Goal: Task Accomplishment & Management: Manage account settings

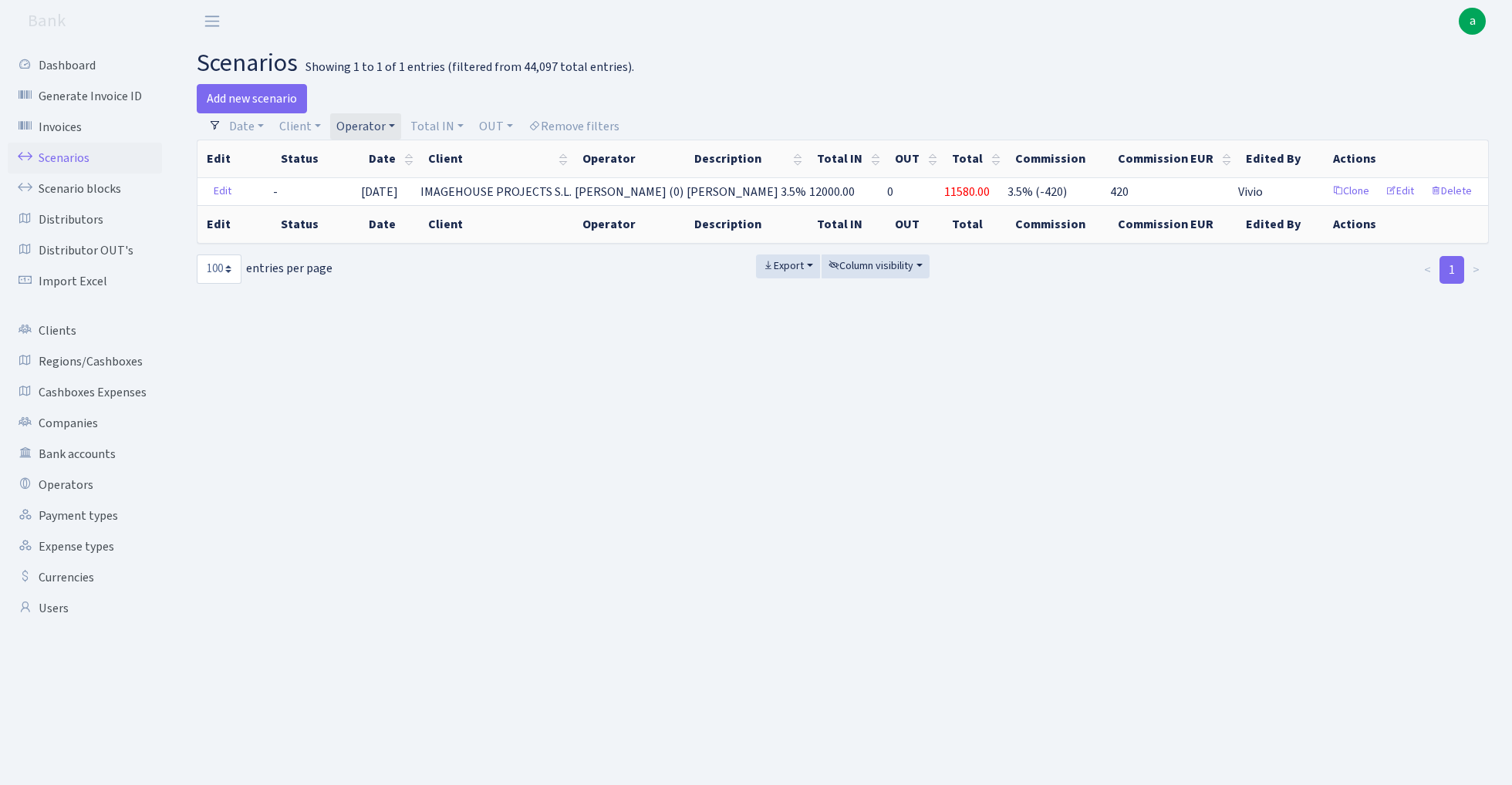
select select "100"
click at [368, 129] on link "Operator" at bounding box center [366, 126] width 71 height 26
click at [373, 186] on input "search" at bounding box center [392, 181] width 114 height 24
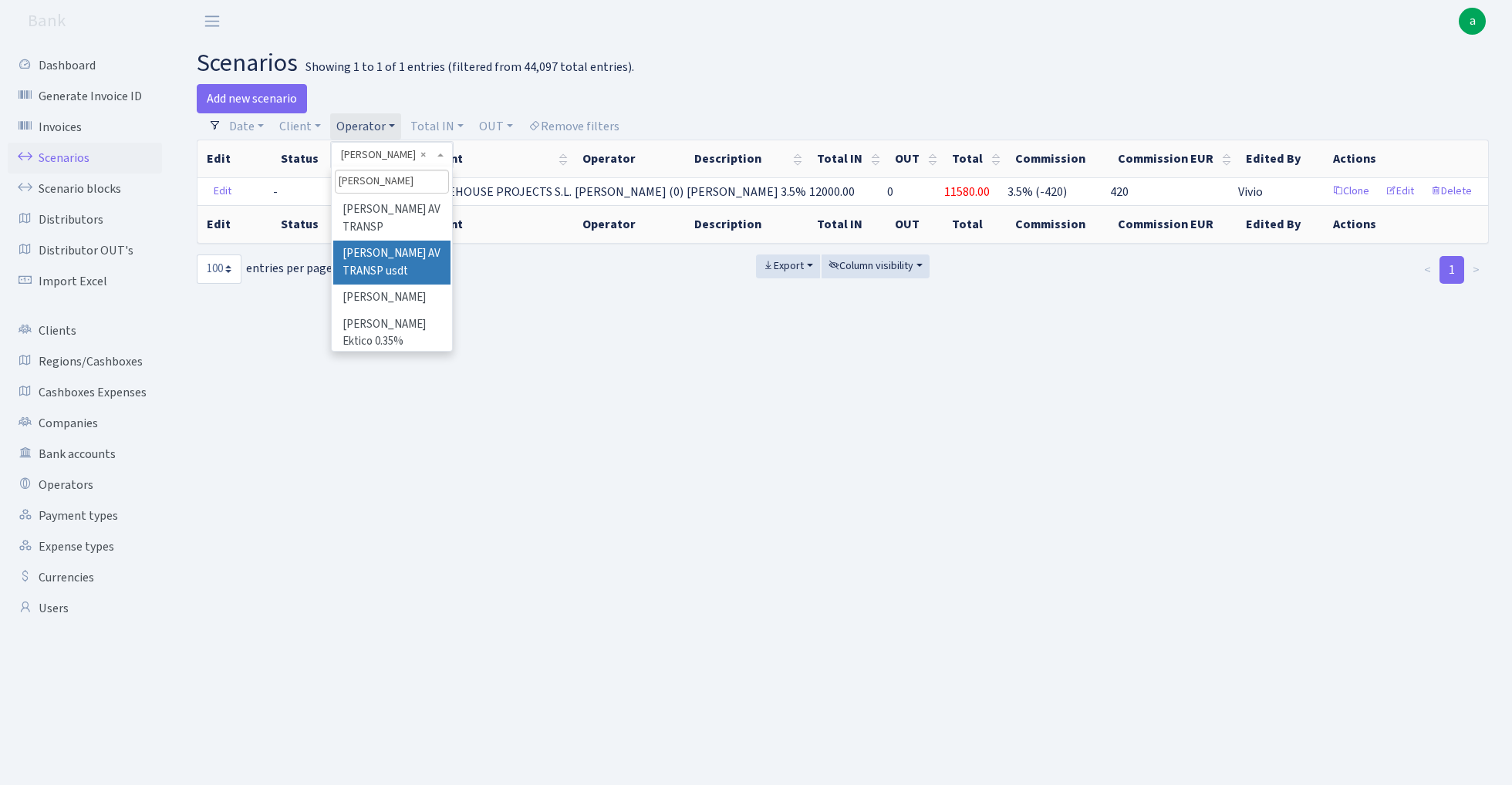
type input "oleg"
click at [392, 285] on li "[PERSON_NAME]" at bounding box center [391, 299] width 117 height 27
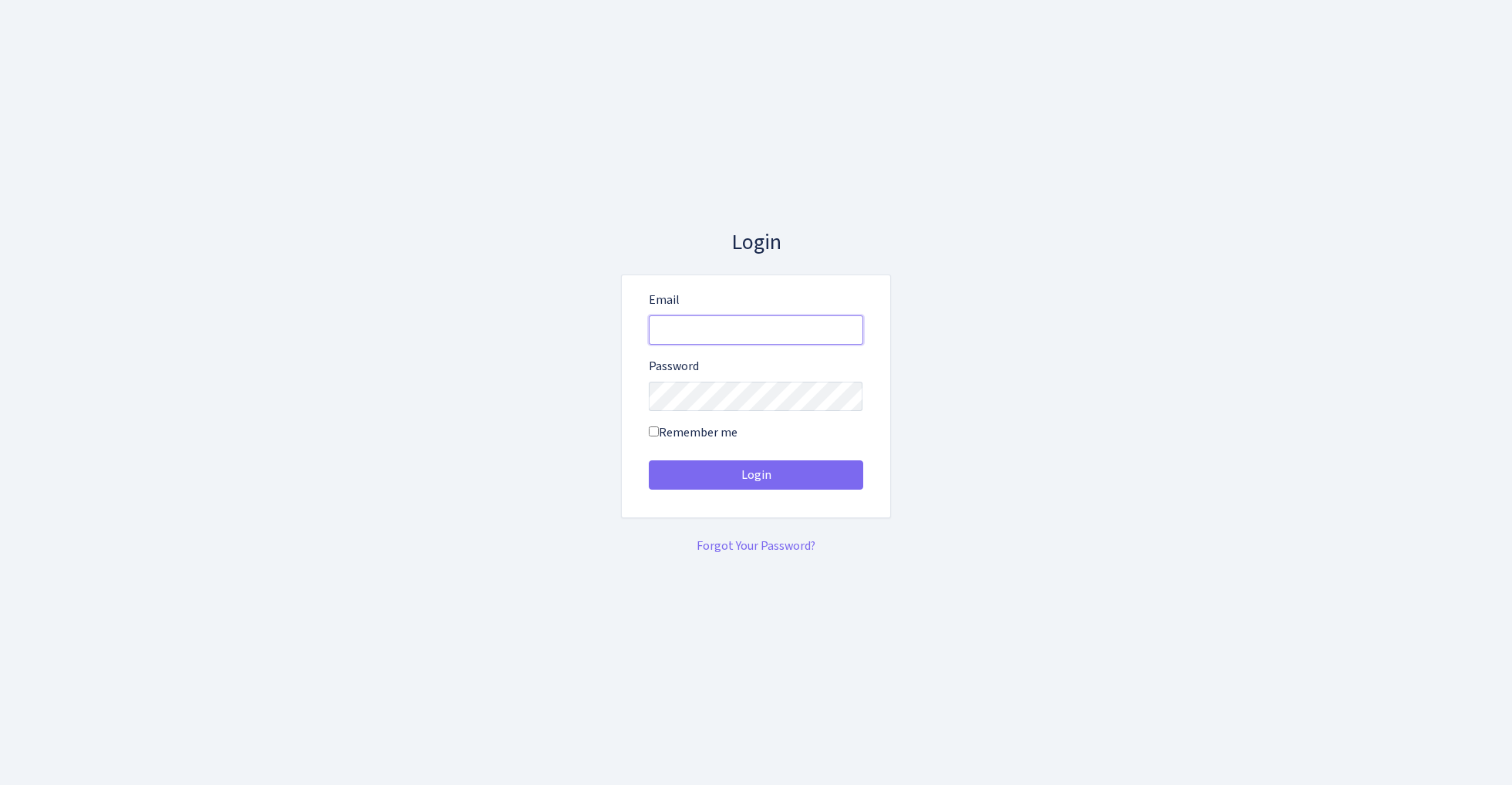
type input "[EMAIL_ADDRESS][DOMAIN_NAME]"
click at [756, 475] on button "Login" at bounding box center [756, 475] width 215 height 29
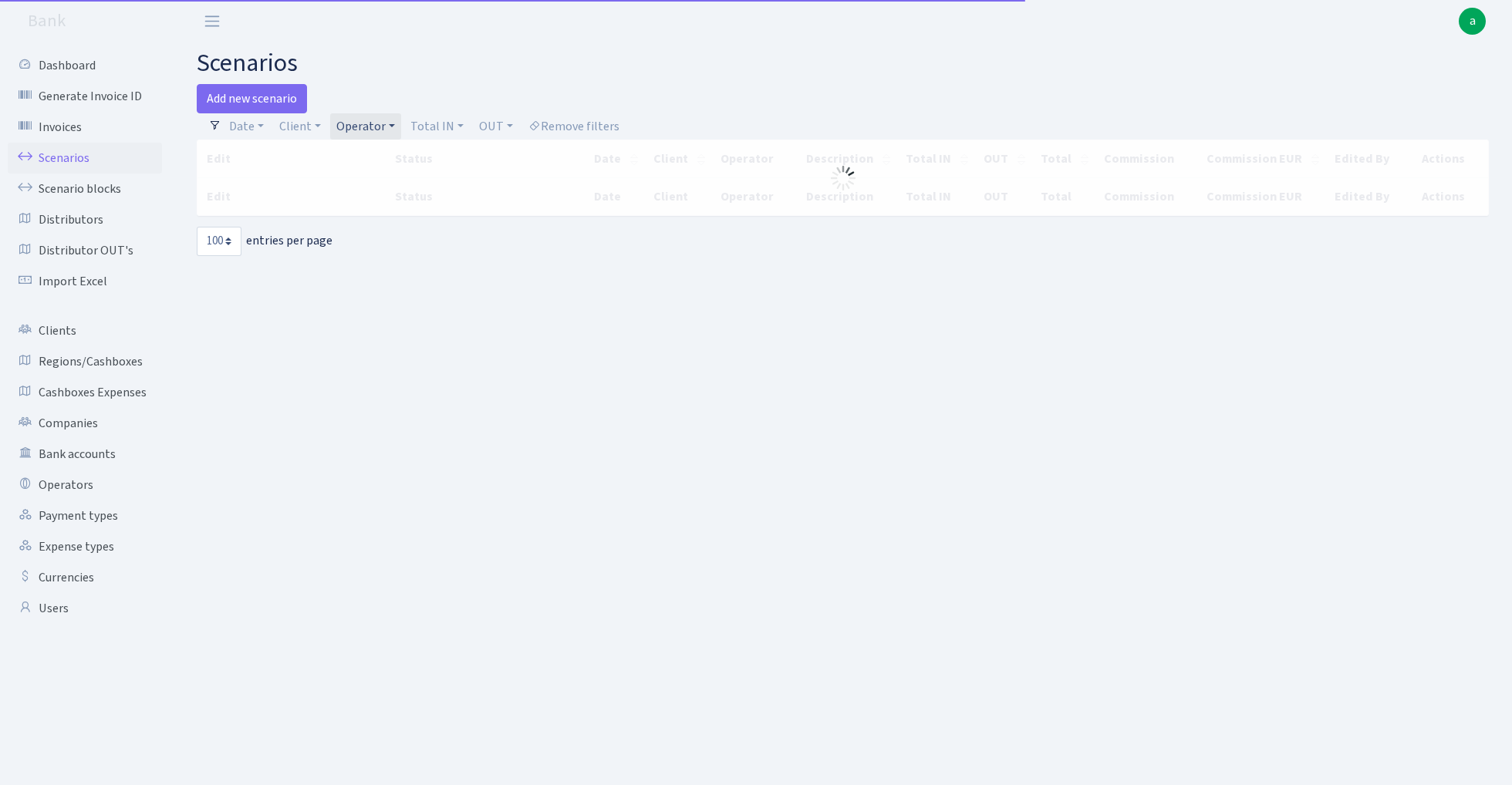
select select "100"
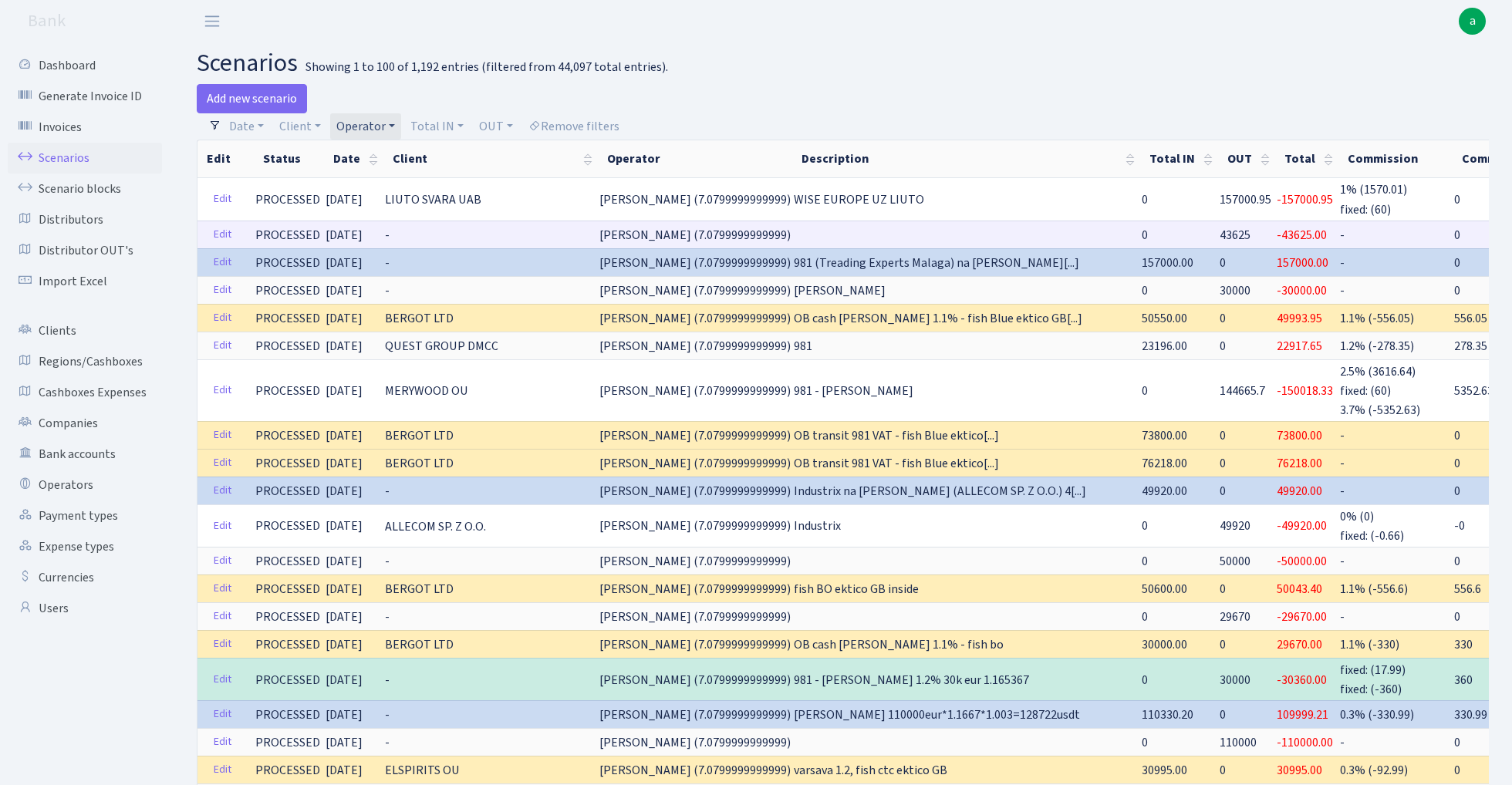
click at [1220, 232] on span "43625" at bounding box center [1235, 234] width 30 height 17
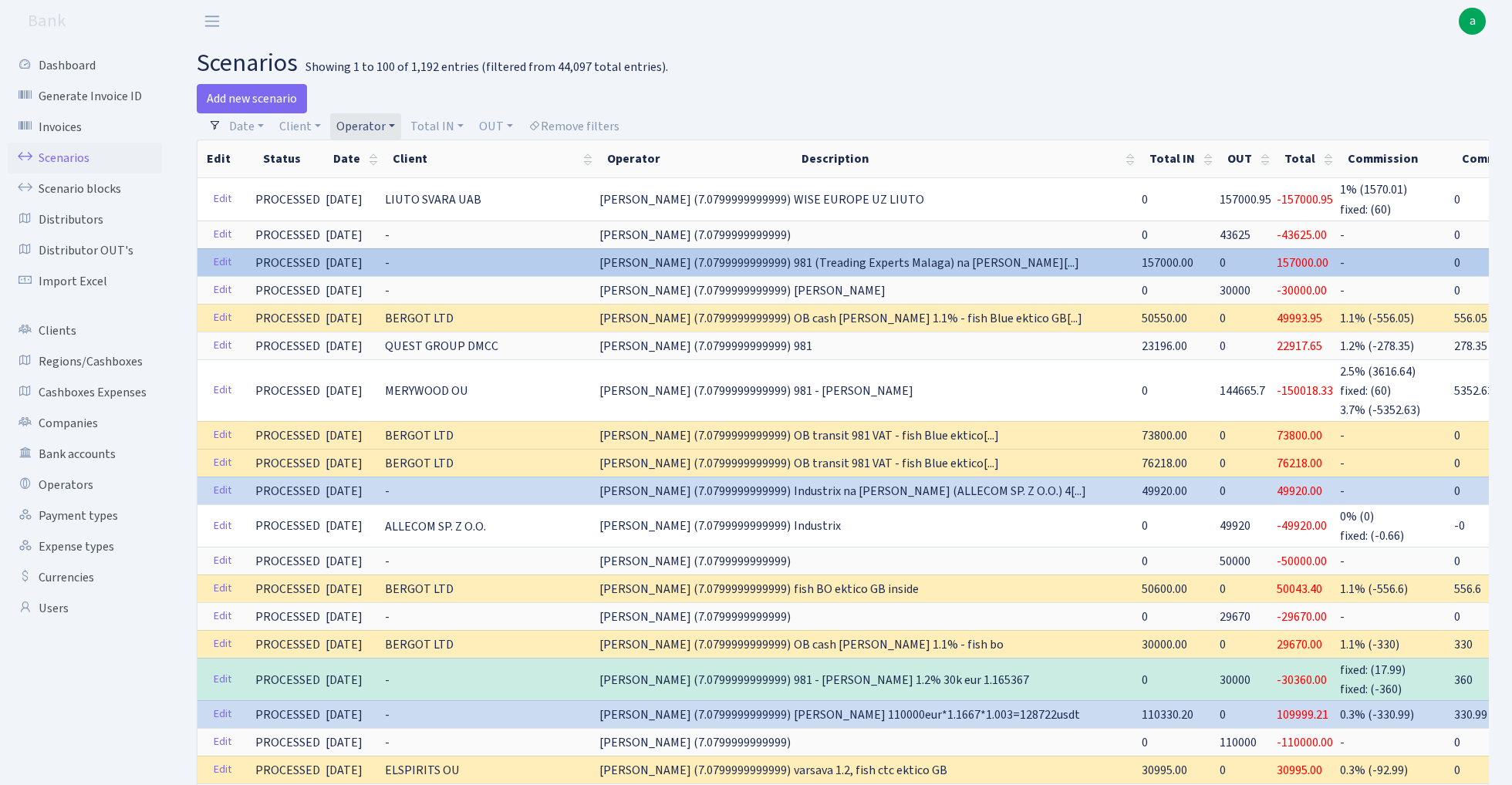
copy span "43625"
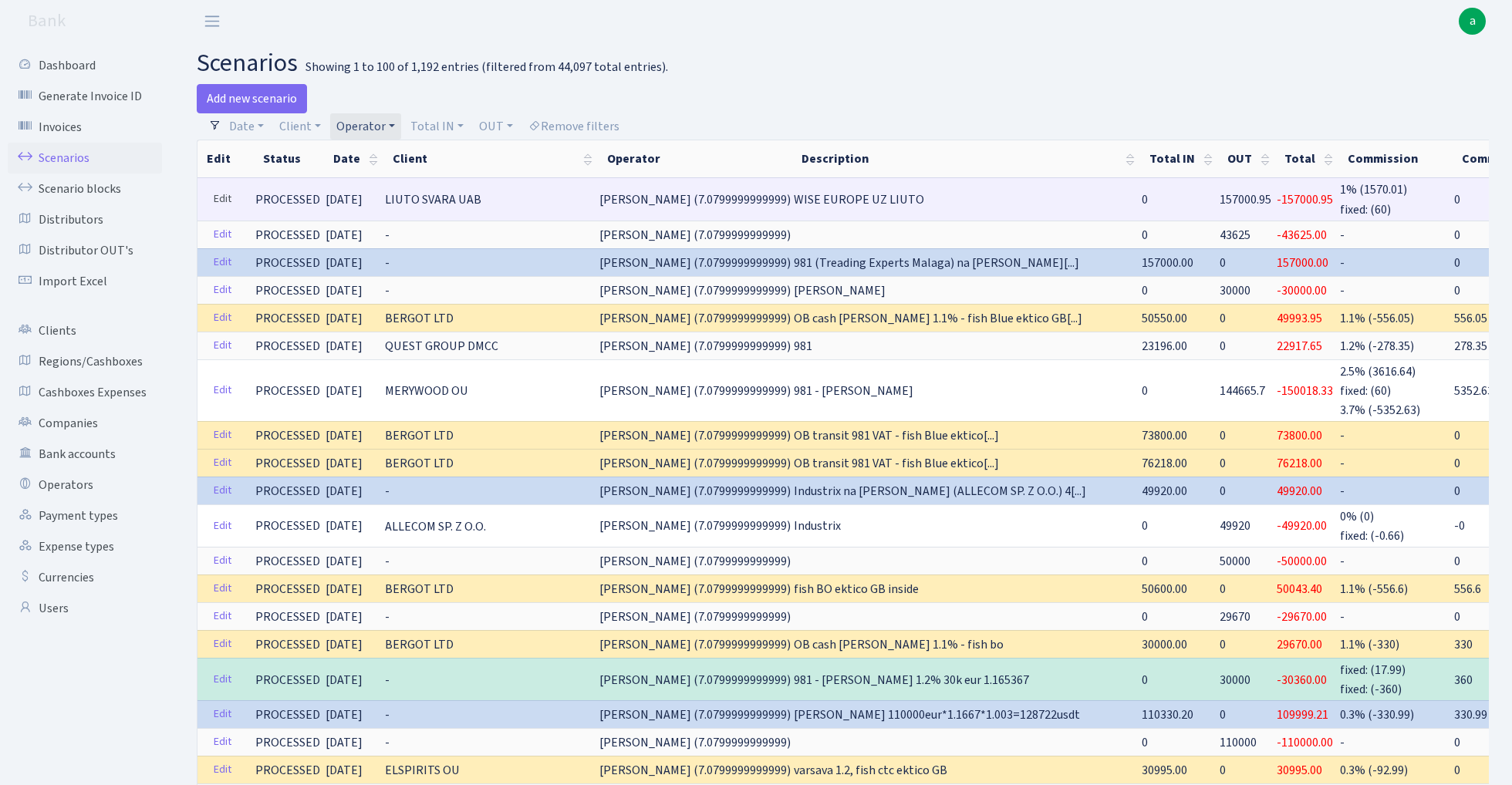
click at [218, 198] on link "Edit" at bounding box center [222, 199] width 31 height 24
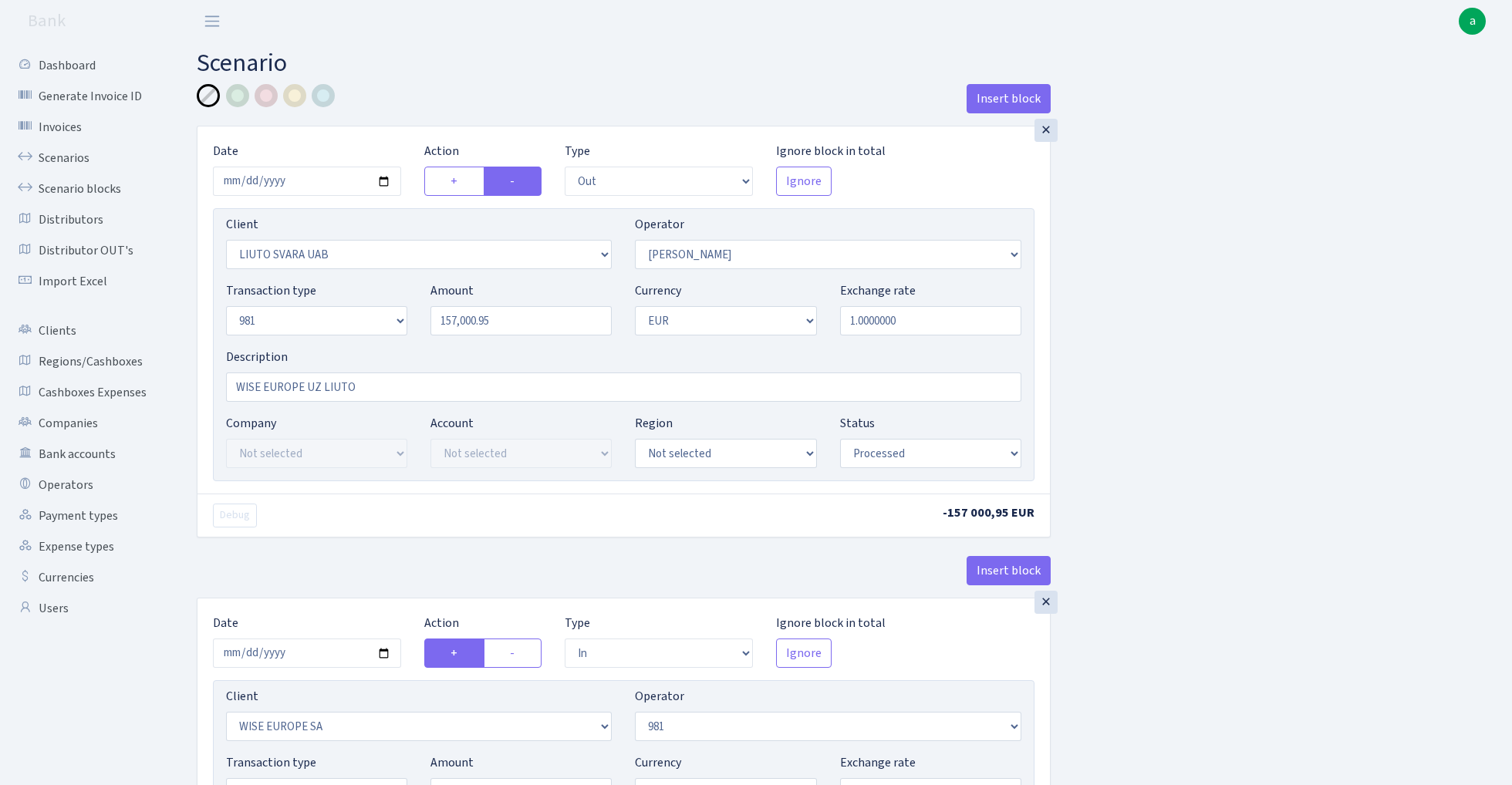
select select "out"
select select "3359"
select select "15"
select select "8"
select select "1"
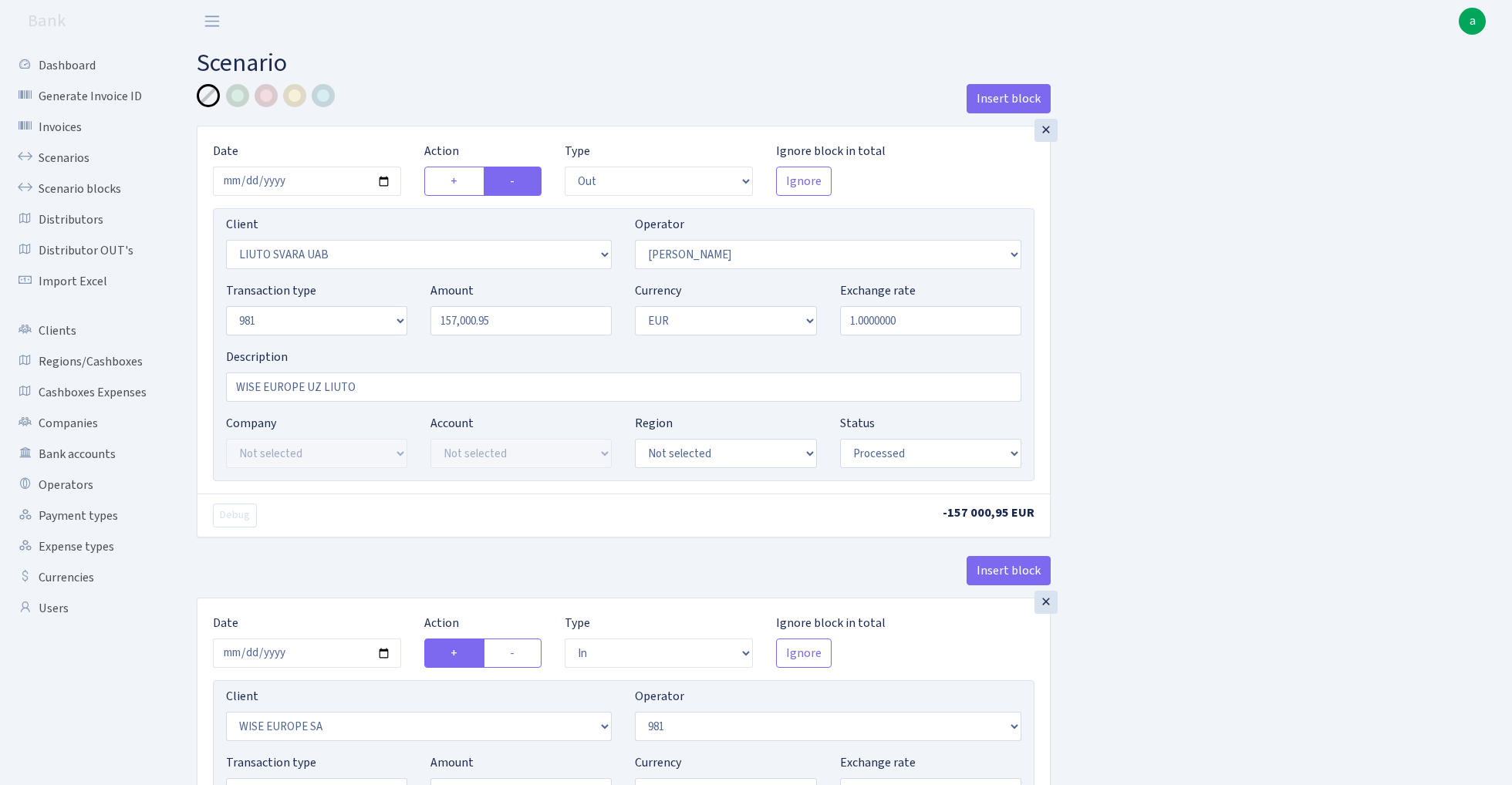
select select "processed"
select select "in"
select select "1175"
select select "61"
select select "8"
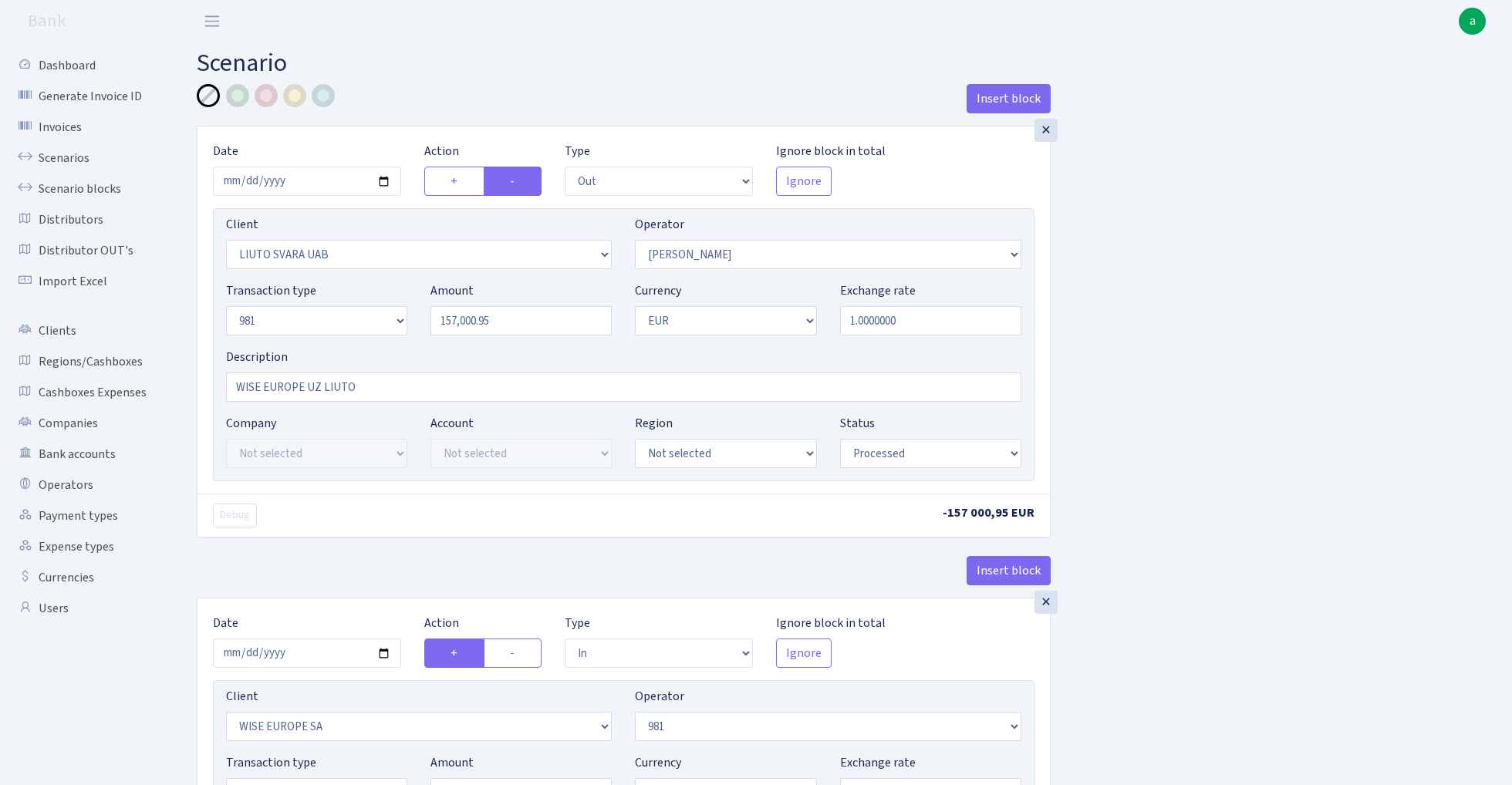
select select "1"
select select "processed"
select select "commission"
select select "61"
select select "processed"
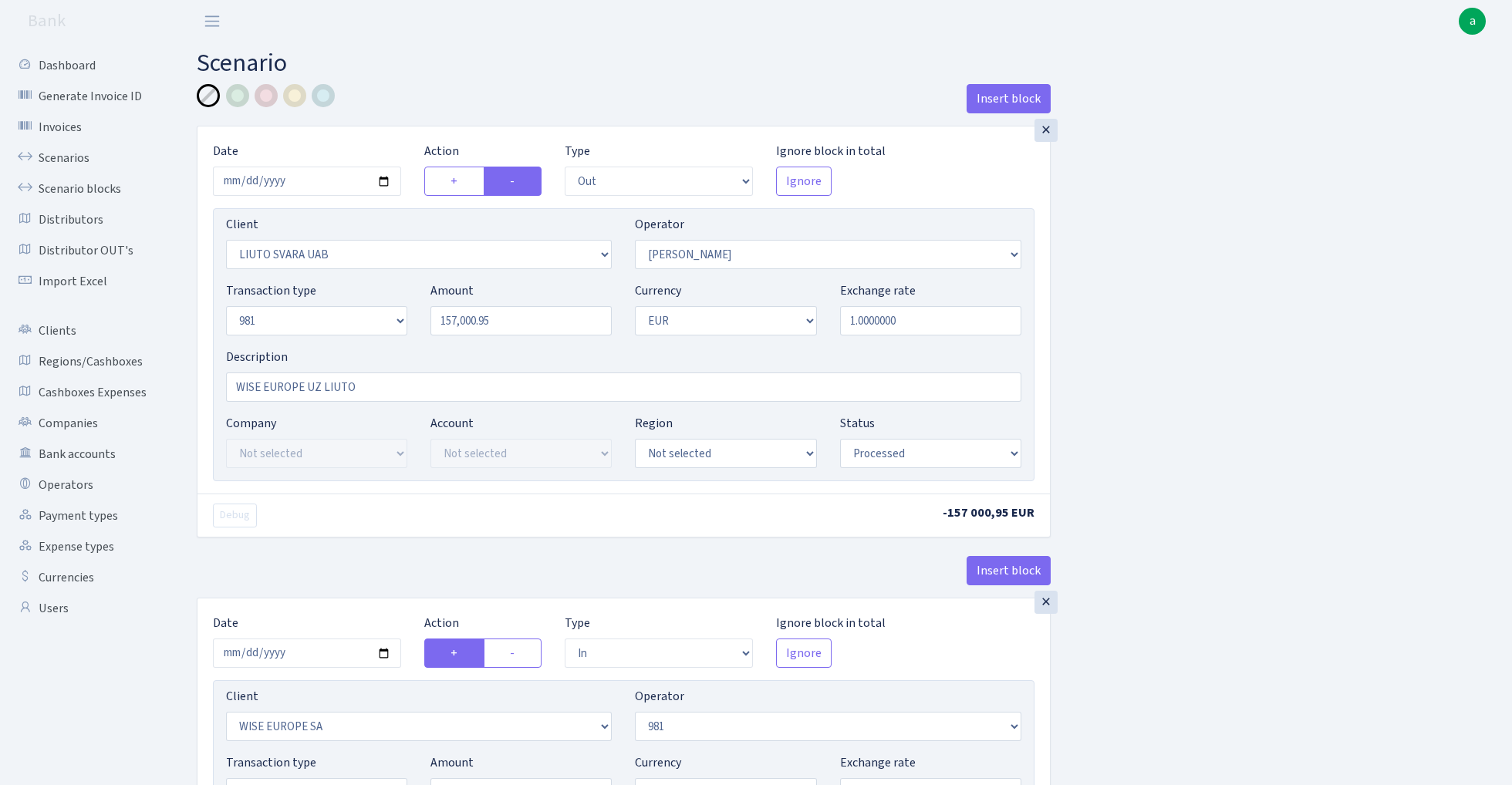
select select "commission"
select select "fixed"
select select "61"
select select "processed"
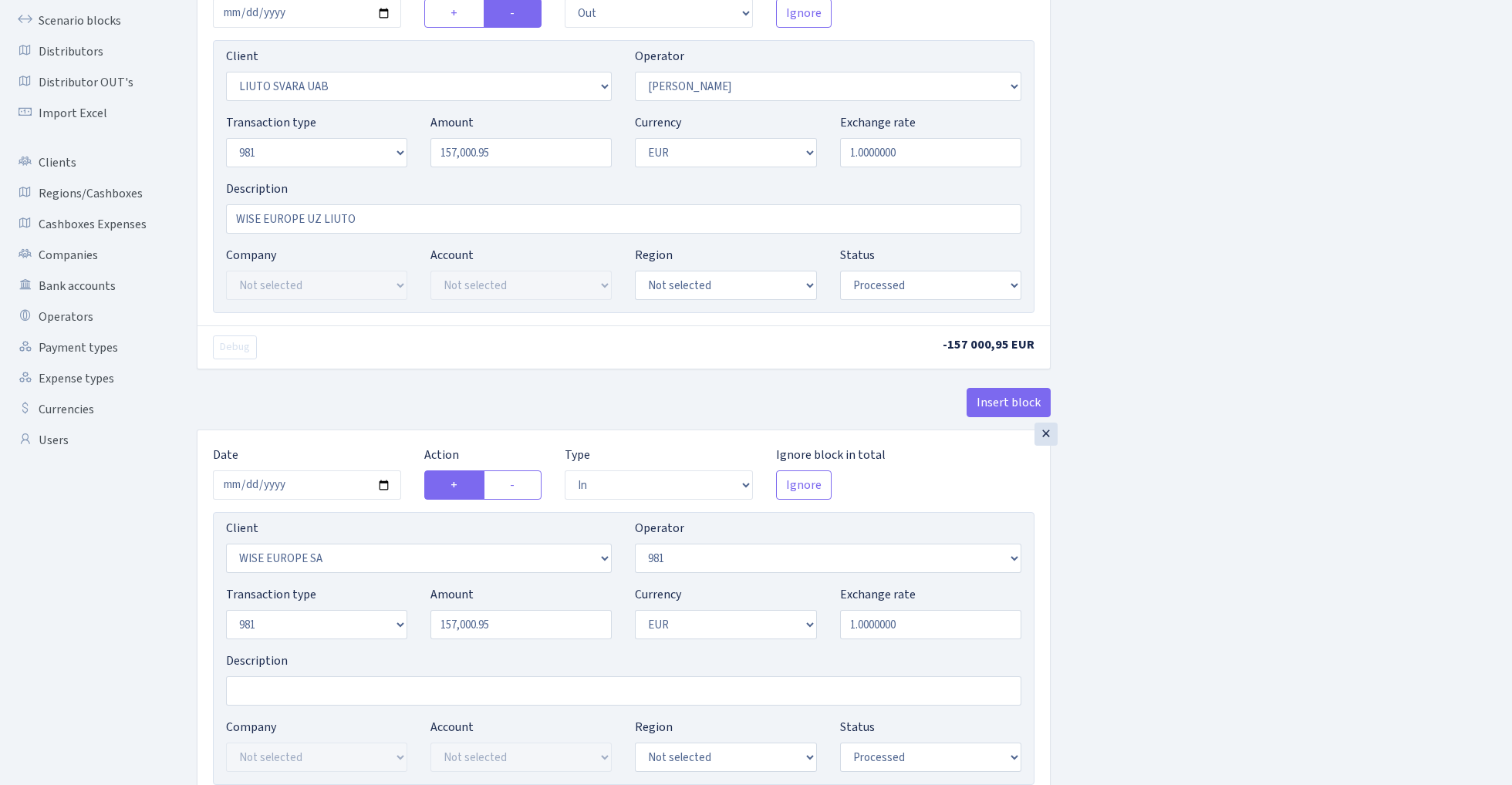
scroll to position [267, 0]
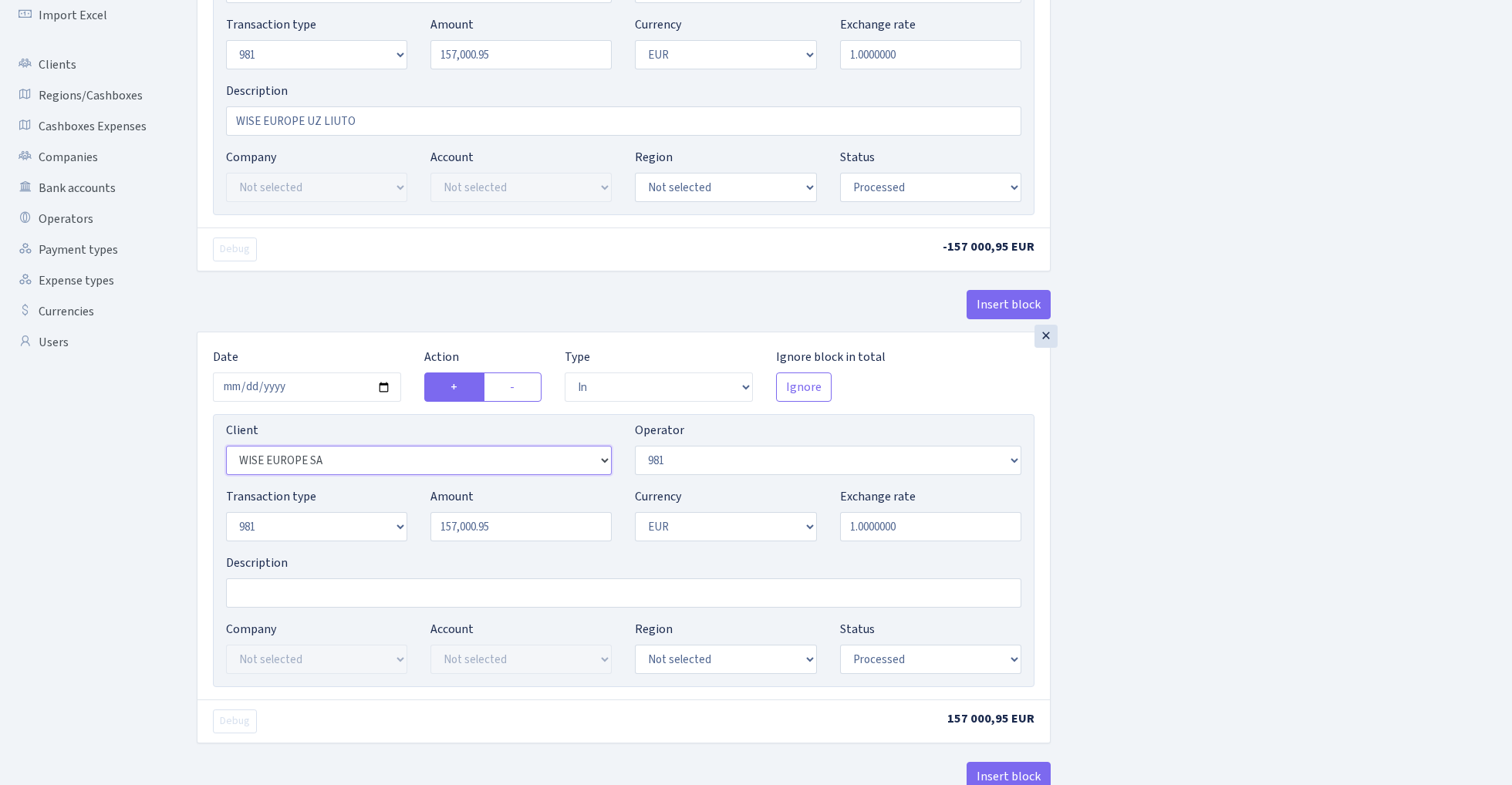
select select "2518"
click at [524, 524] on input "157000.95" at bounding box center [520, 527] width 181 height 29
type input "157,000.00"
click at [1270, 459] on div "Insert block × Date 2025-09-10 Action + - Type --- In Out Commission Field requ…" at bounding box center [843, 748] width 1315 height 1861
select select "5"
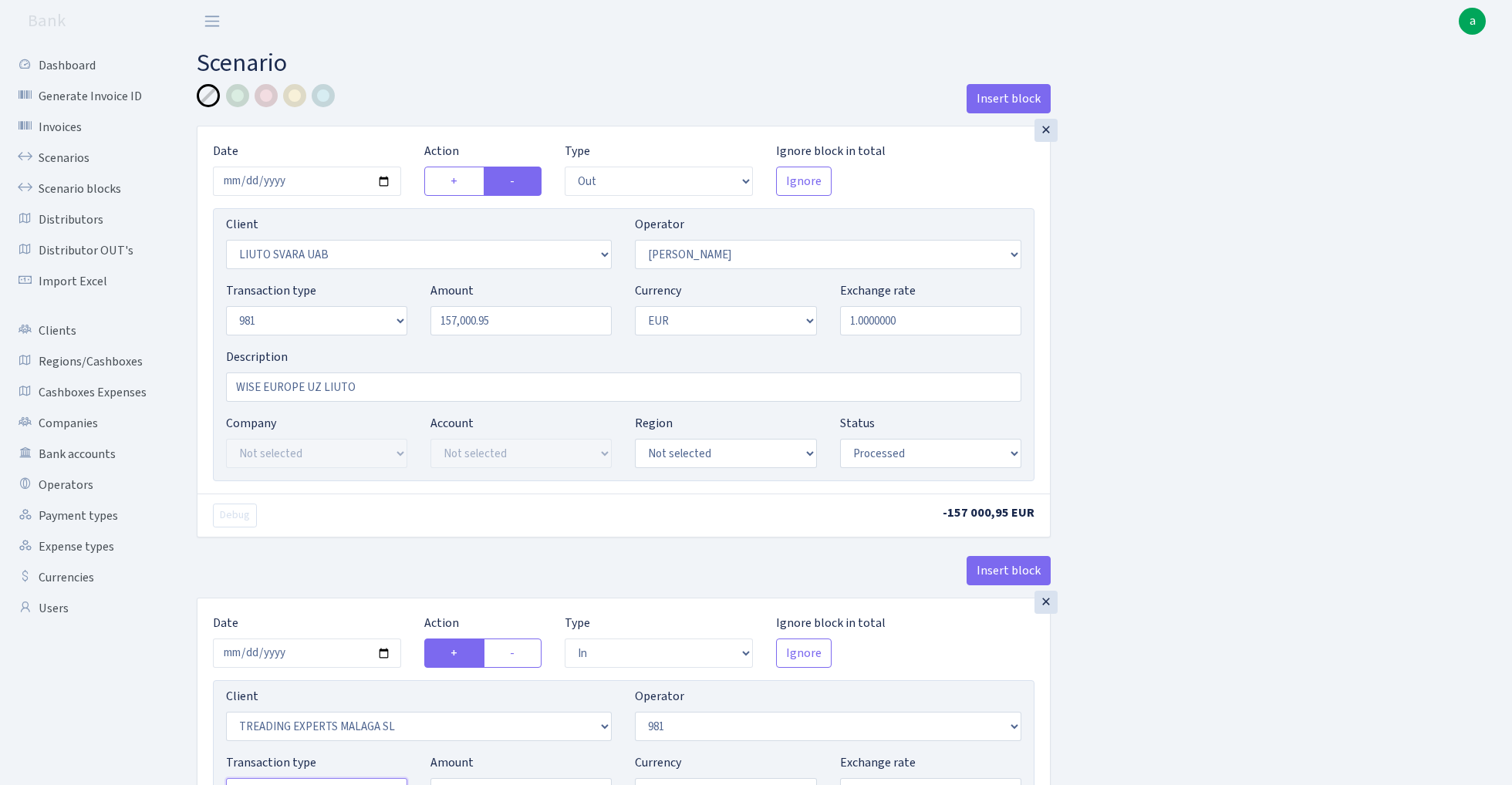
scroll to position [0, 0]
click at [249, 386] on input "WISE EUROPE UZ LIUTO" at bounding box center [624, 387] width 796 height 29
click at [268, 96] on div at bounding box center [267, 96] width 24 height 24
click at [451, 395] on input "981- TREADING EXPERTS MALAGA (WISE) EUROPE UZ LIUTO" at bounding box center [624, 387] width 796 height 29
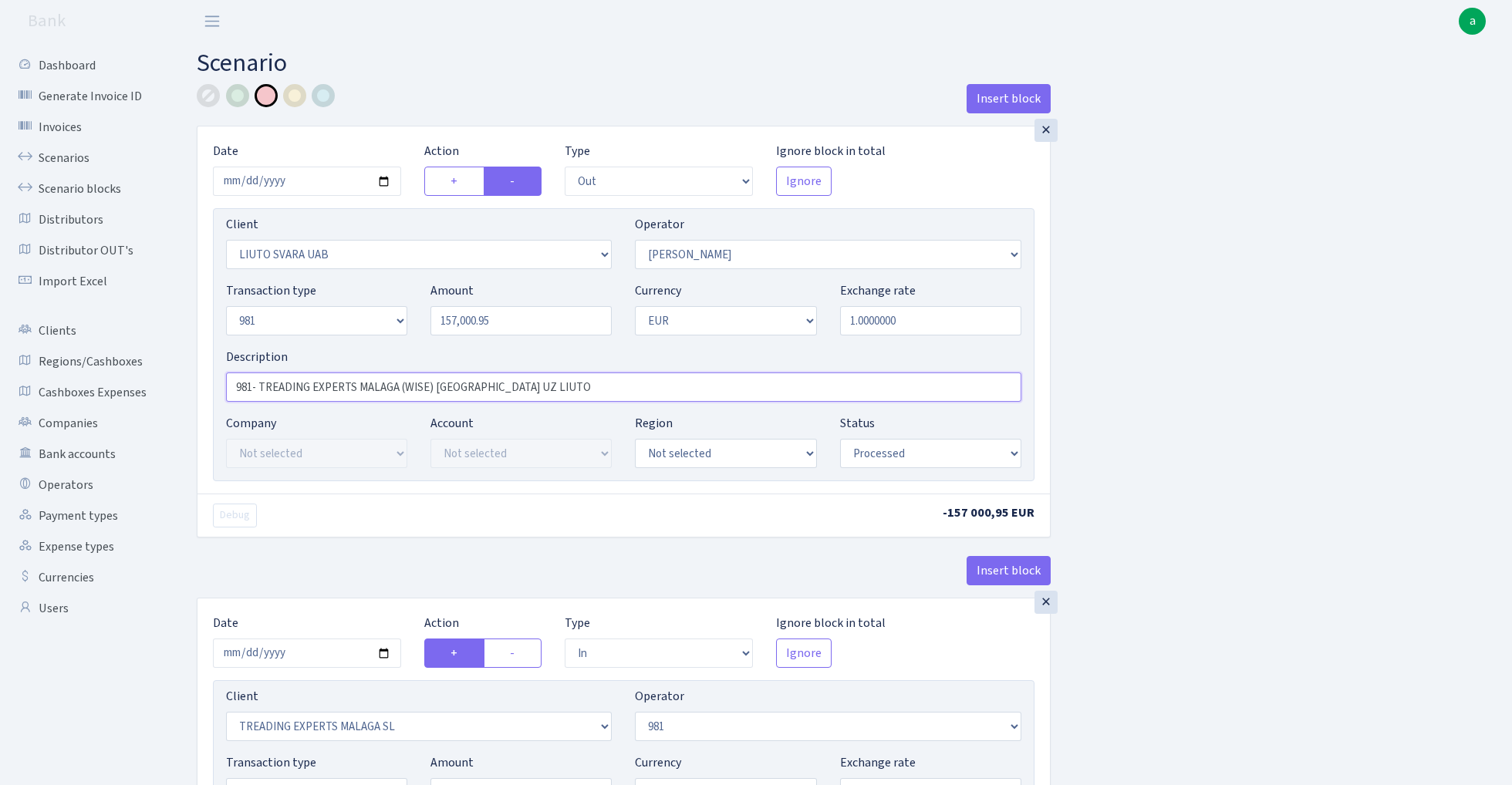
click at [451, 395] on input "981- TREADING EXPERTS MALAGA (WISE) EUROPE UZ LIUTO" at bounding box center [624, 387] width 796 height 29
type input "981- TREADING EXPERTS MALAGA (WISE) UZ LIUTO"
click at [511, 321] on input "157000.95" at bounding box center [520, 321] width 181 height 29
type input "157,000.00"
click at [260, 389] on input "981- TREADING EXPERTS MALAGA (WISE) UZ LIUTO" at bounding box center [624, 387] width 796 height 29
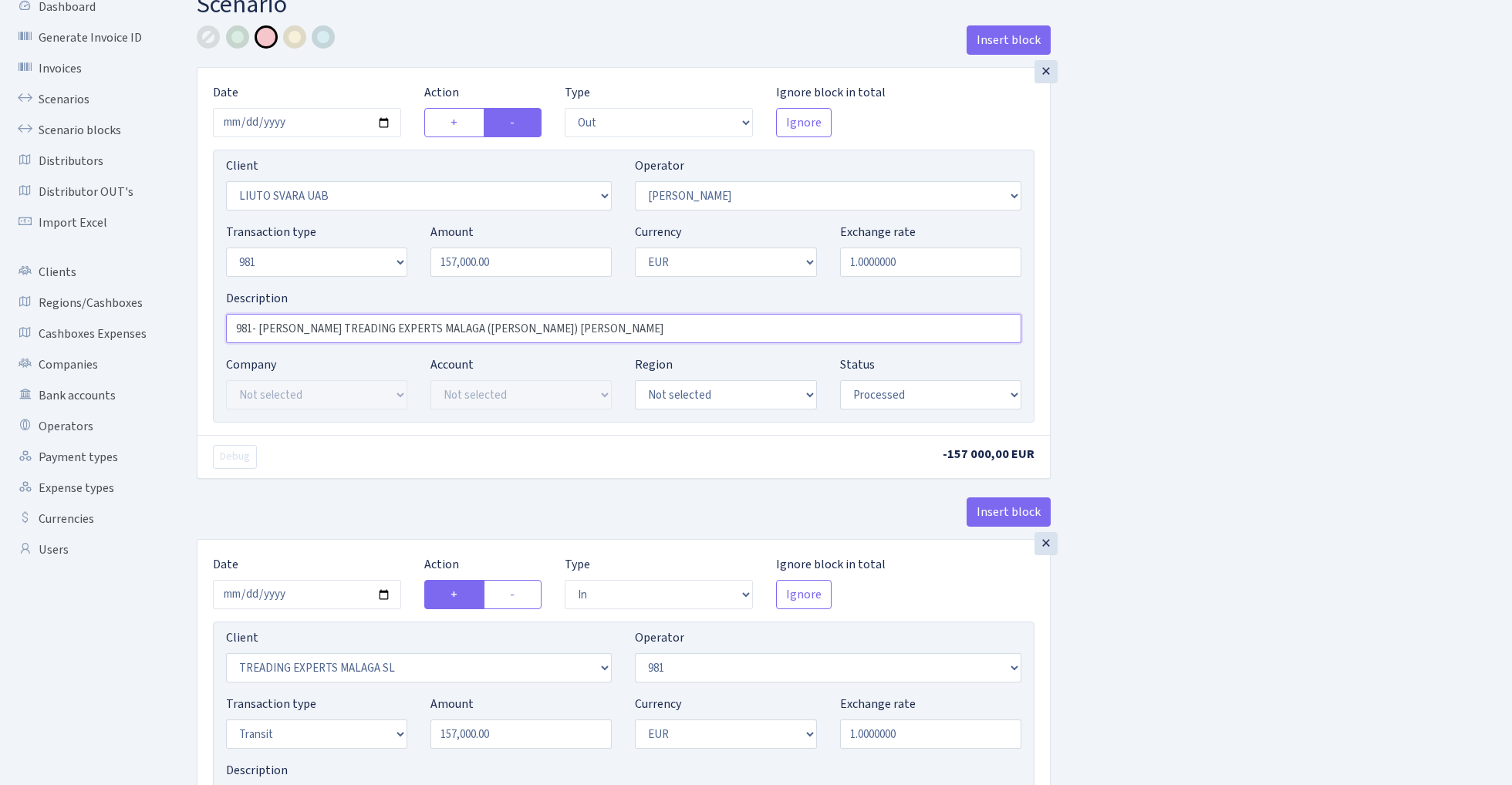
scroll to position [186, 0]
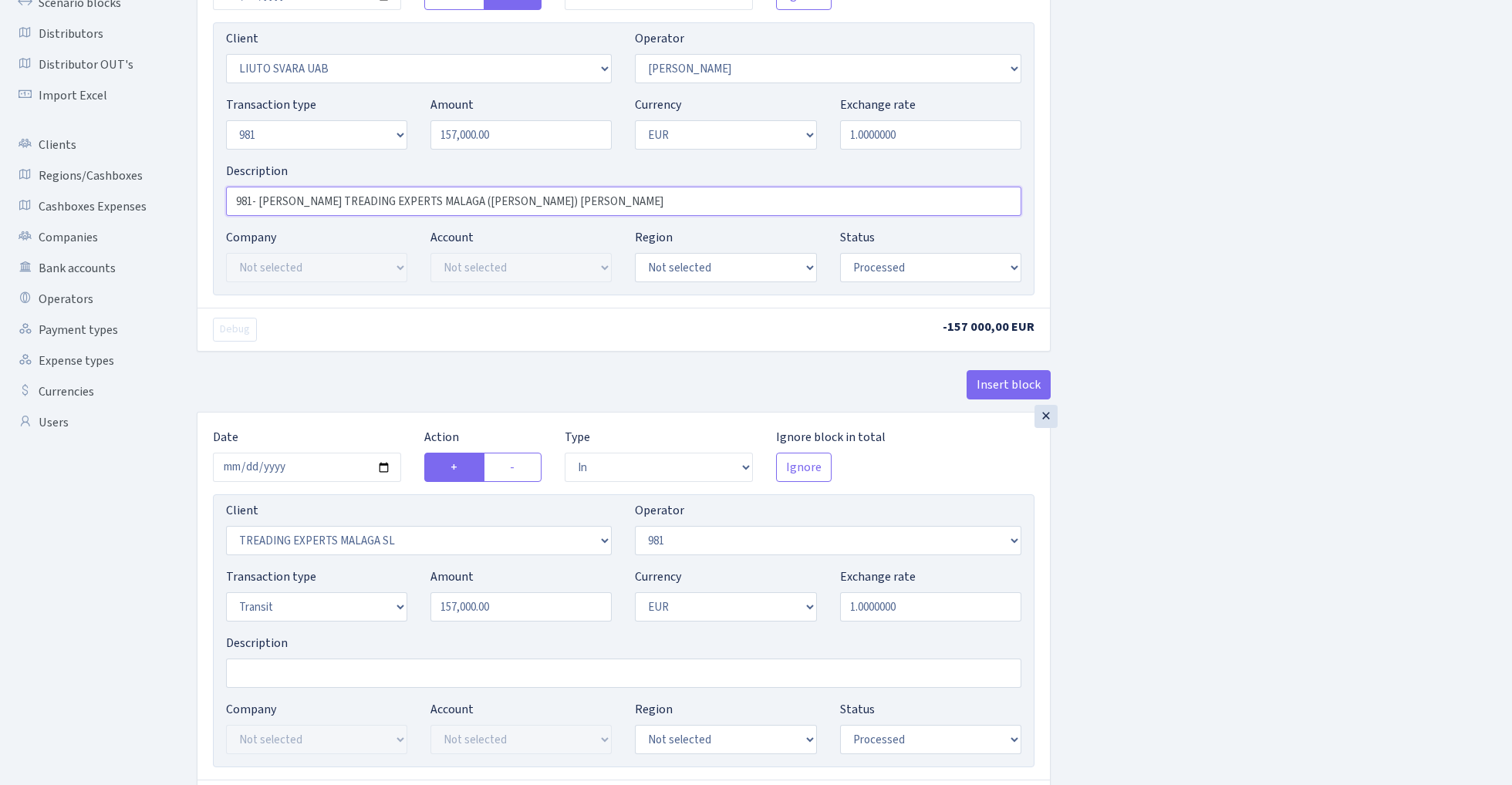
type input "981- oleg bab TREADING EXPERTS MALAGA (WISE) UZ LIUTO"
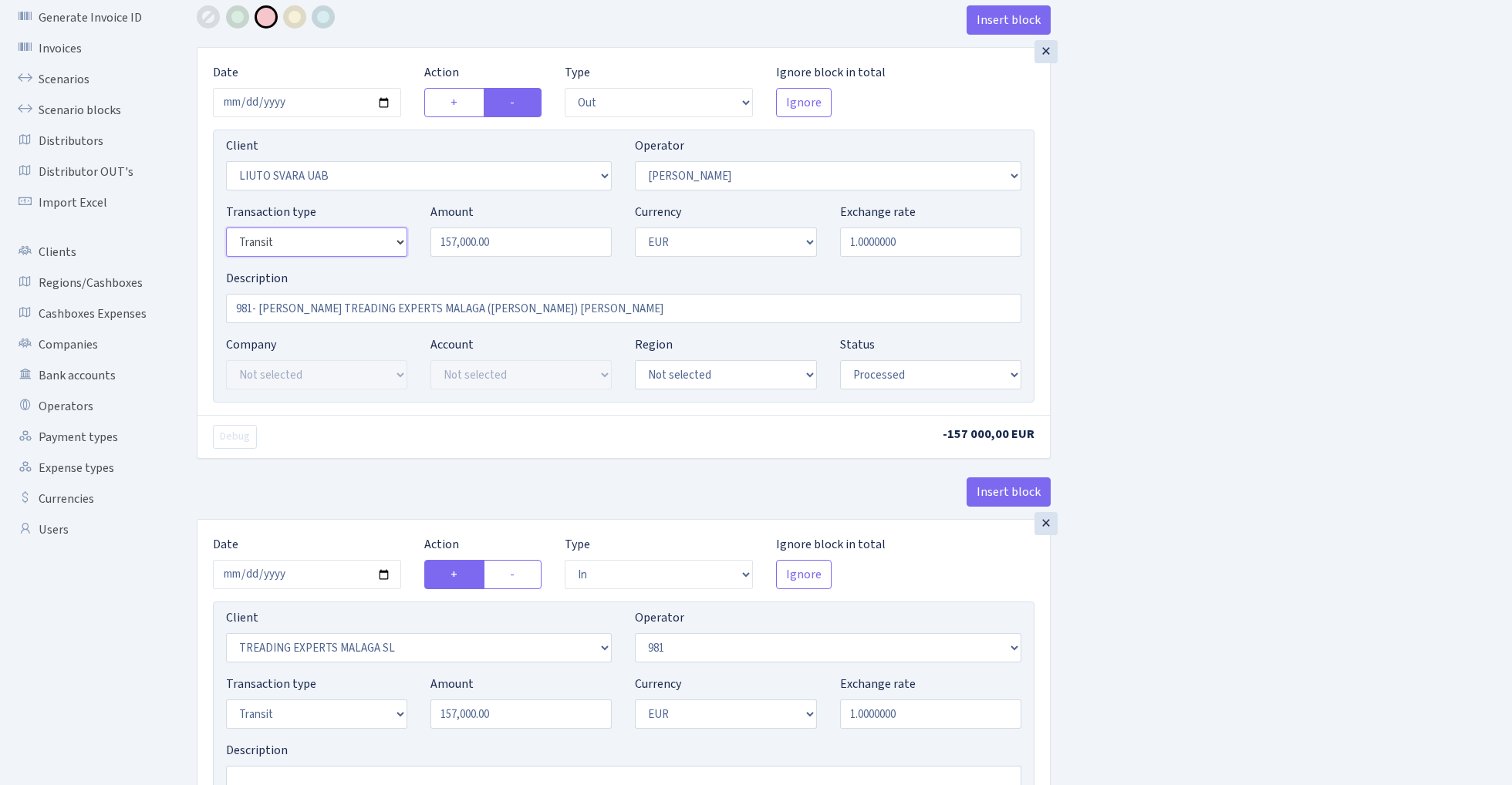
scroll to position [71, 0]
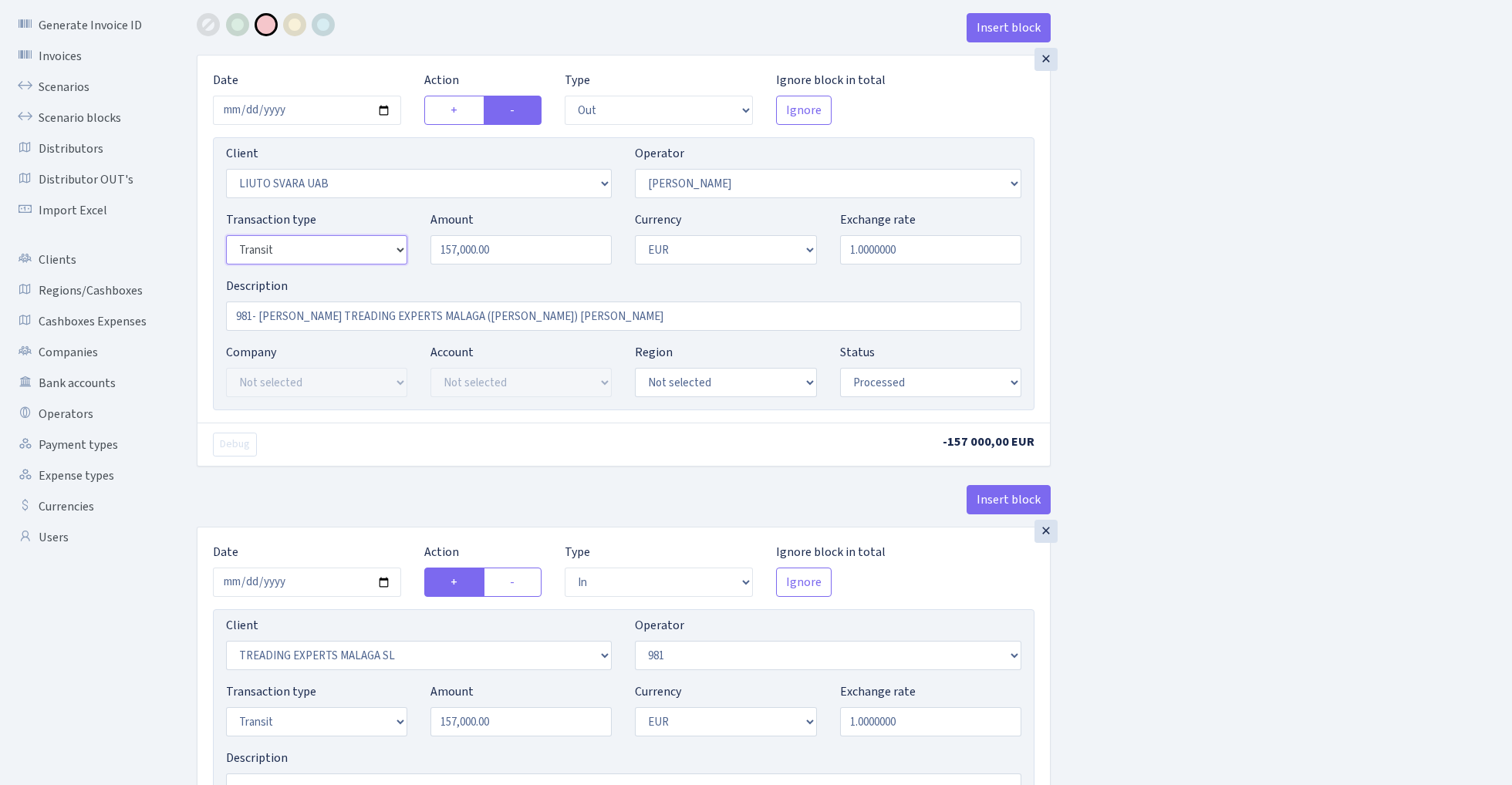
select select "8"
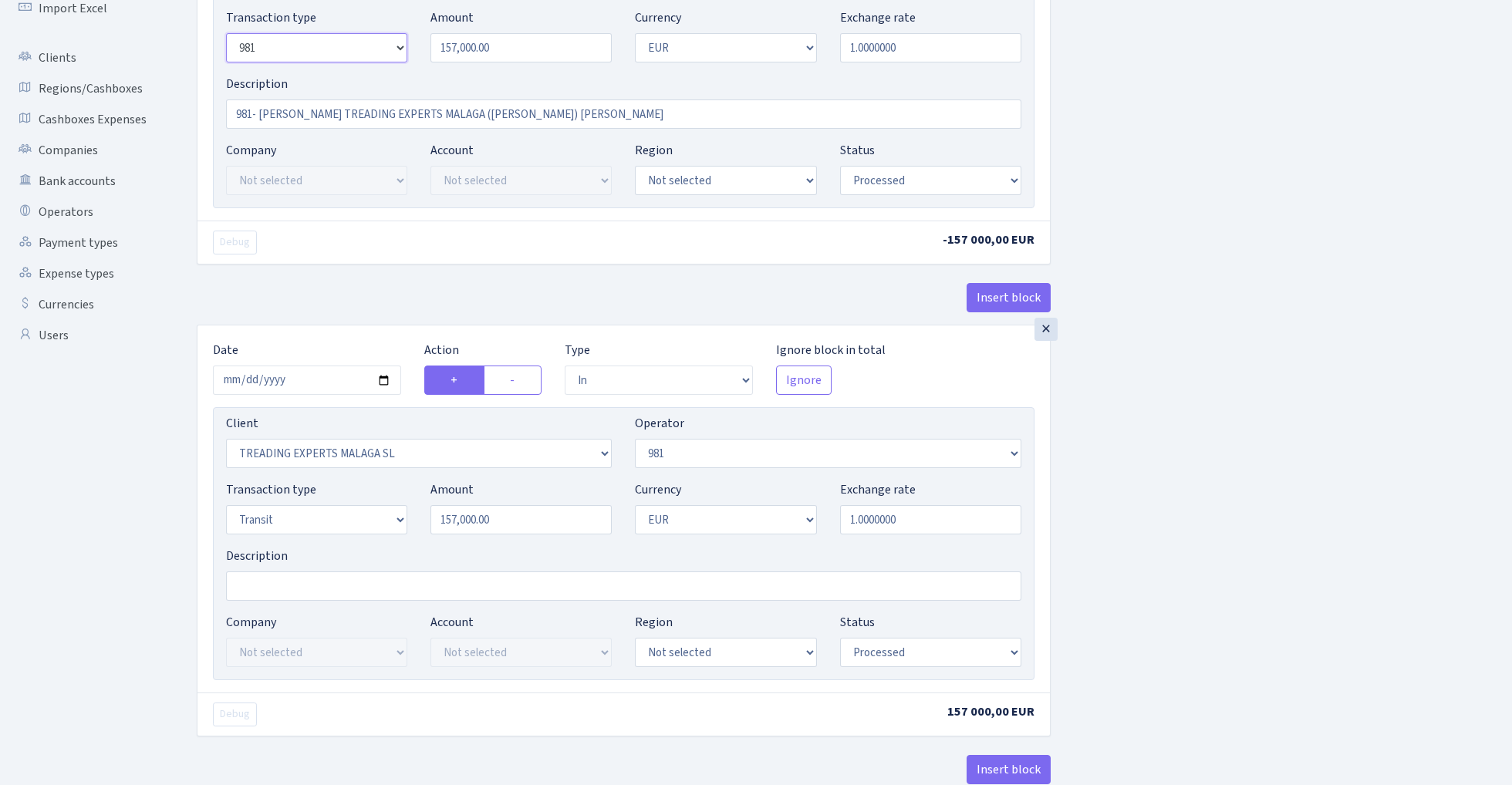
scroll to position [303, 0]
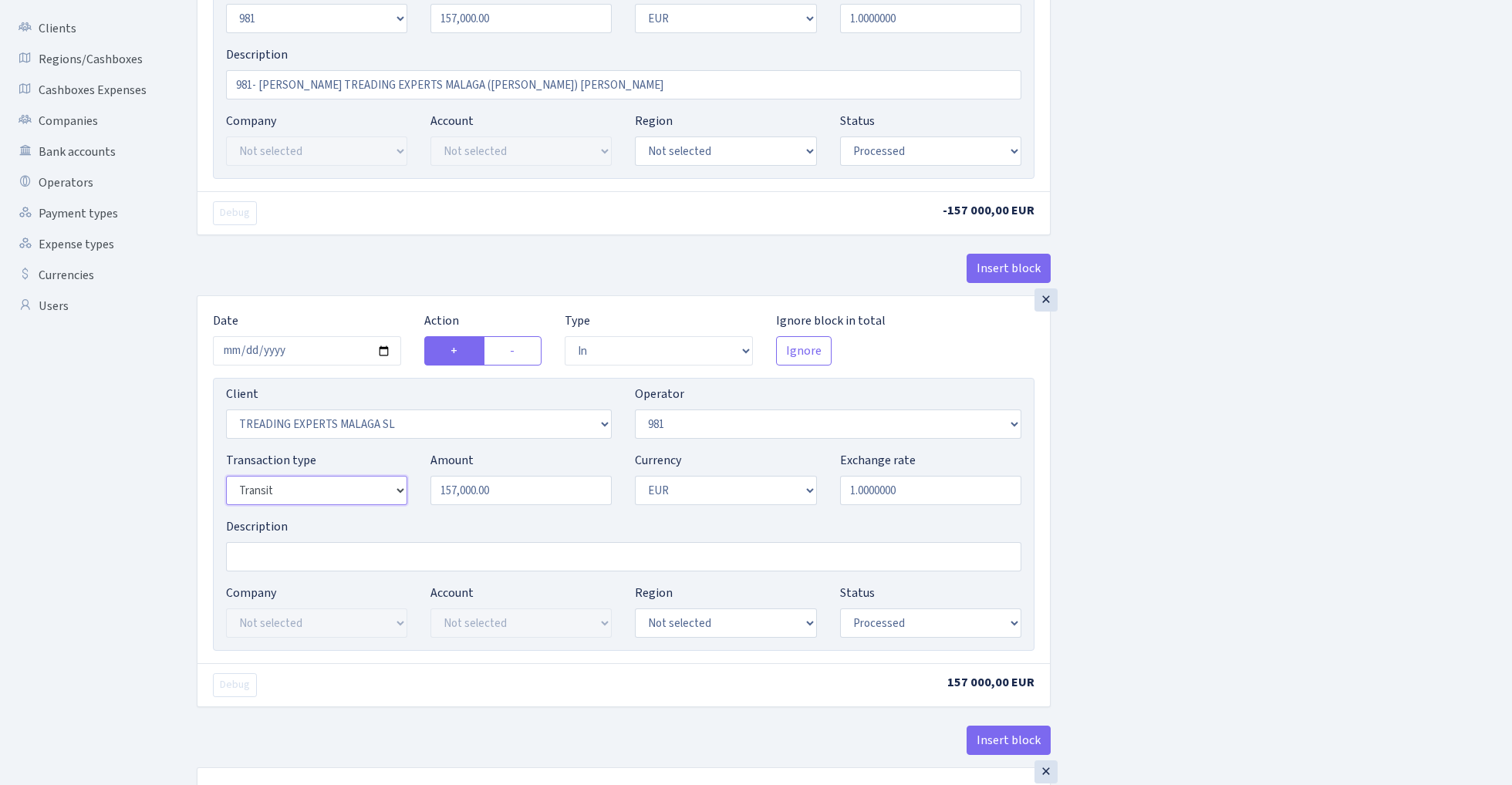
select select "8"
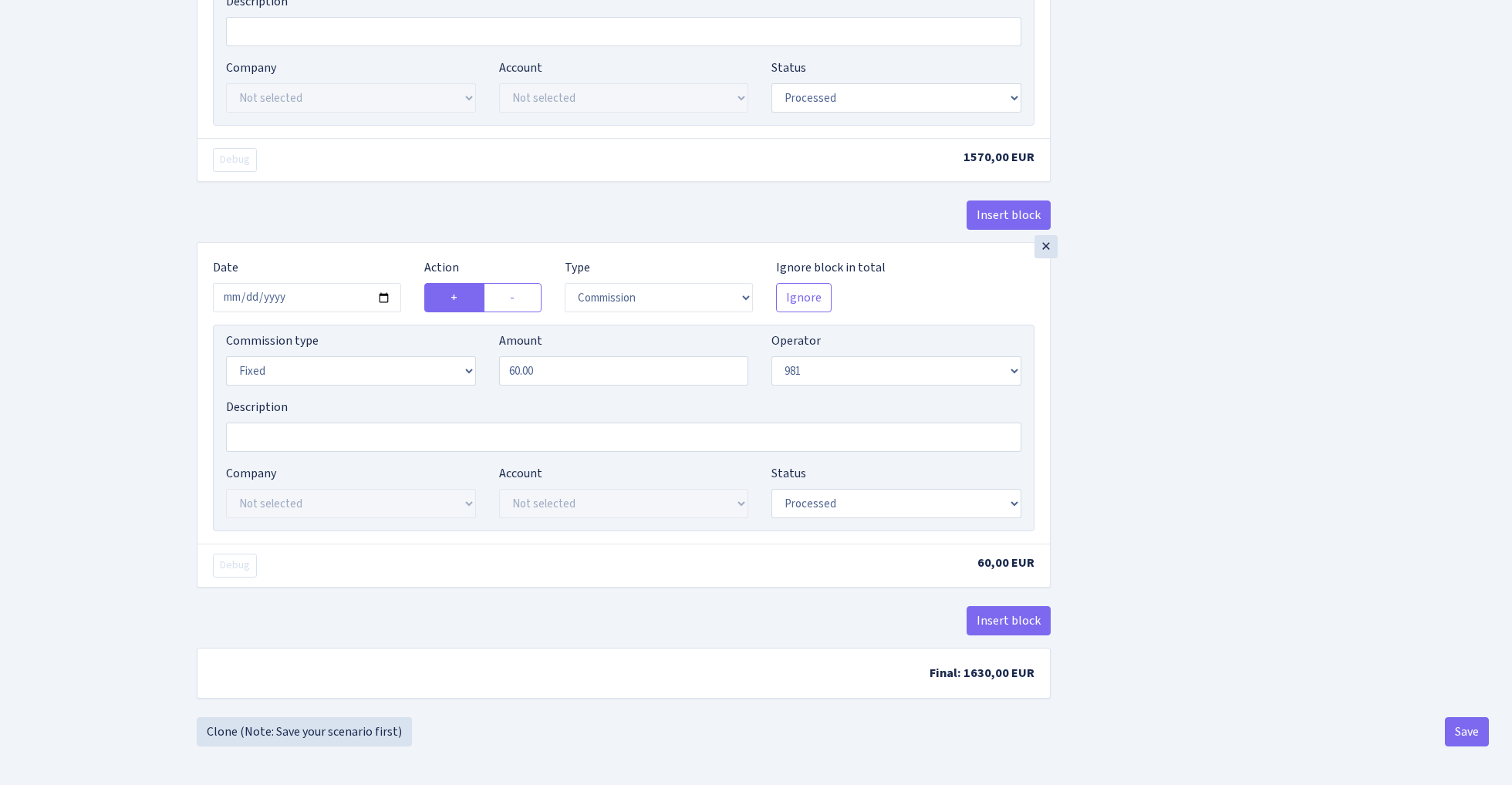
scroll to position [1243, 0]
click at [1460, 737] on button "Save" at bounding box center [1467, 732] width 44 height 29
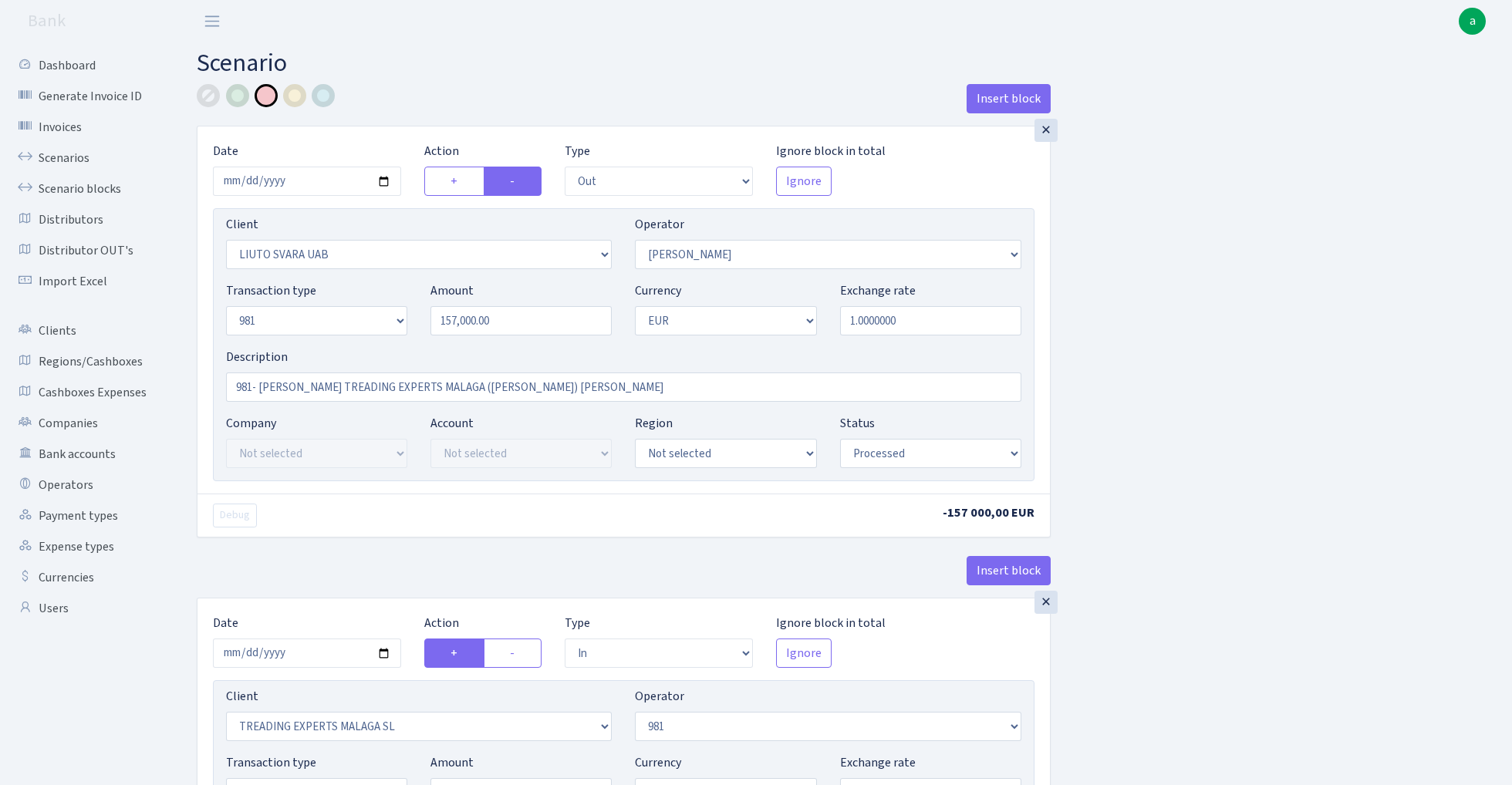
select select "out"
select select "3359"
select select "15"
select select "8"
select select "1"
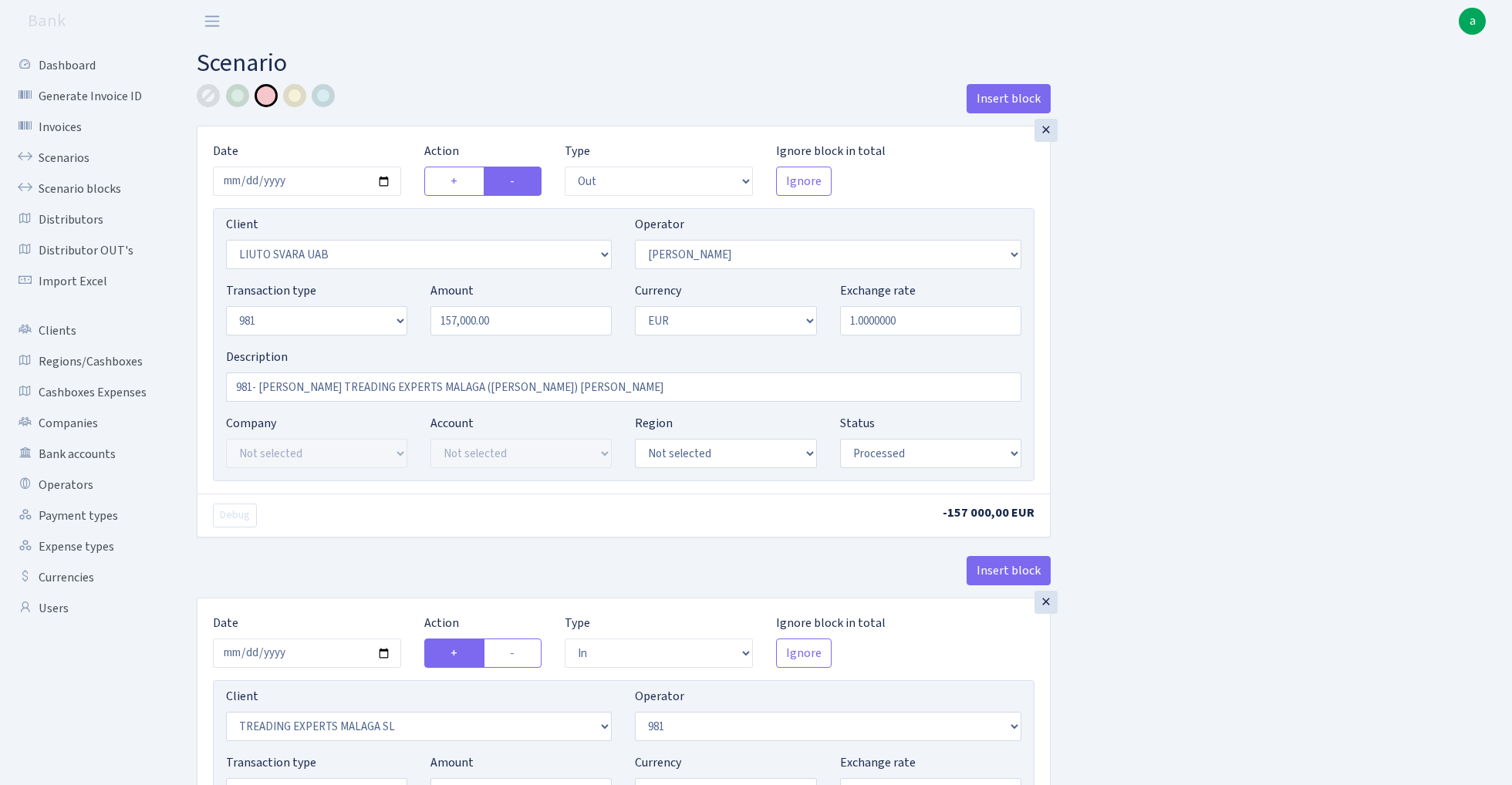
select select "processed"
select select "in"
select select "2518"
select select "61"
select select "8"
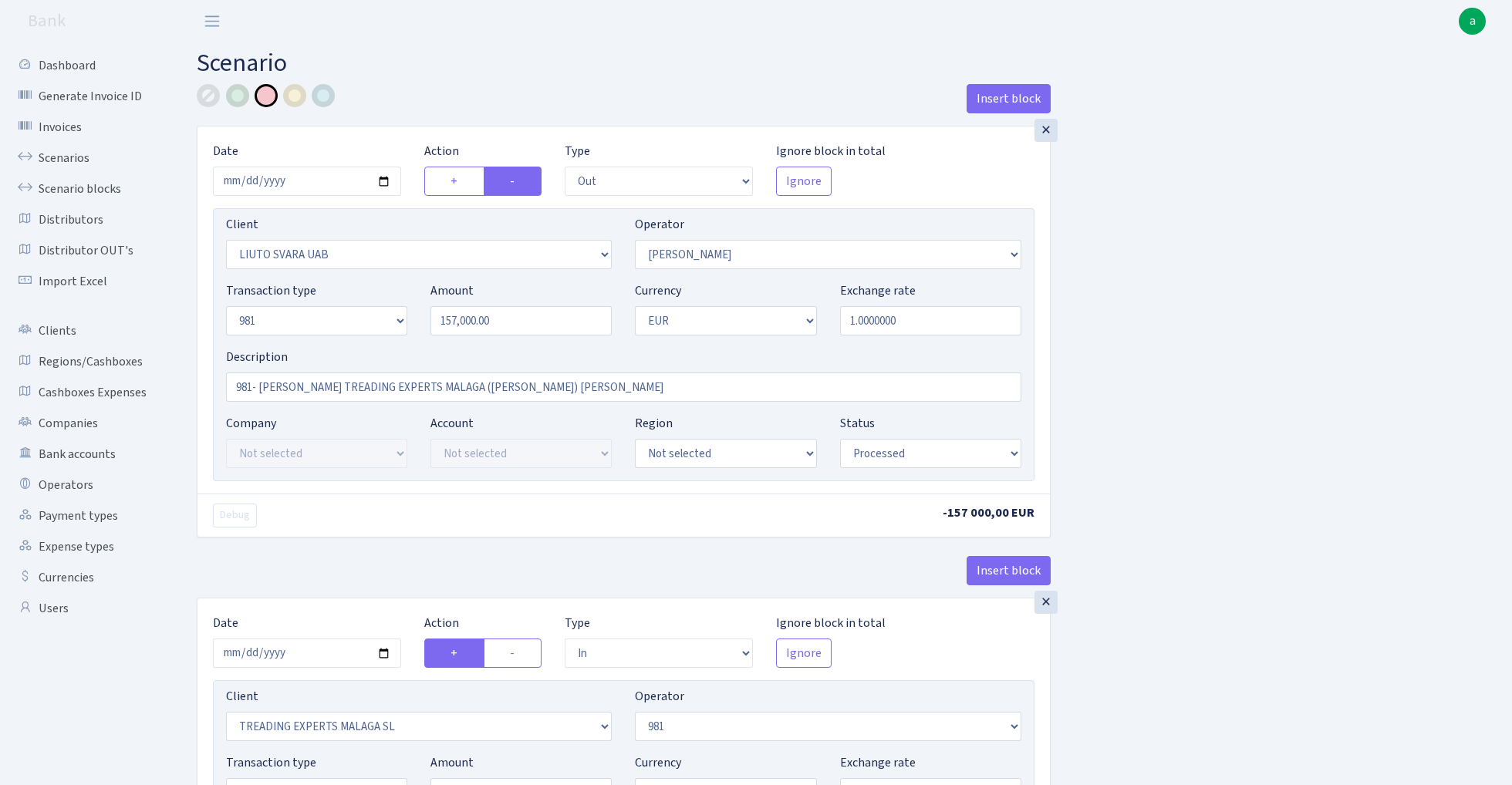
select select "1"
select select "processed"
select select "commission"
select select "61"
select select "processed"
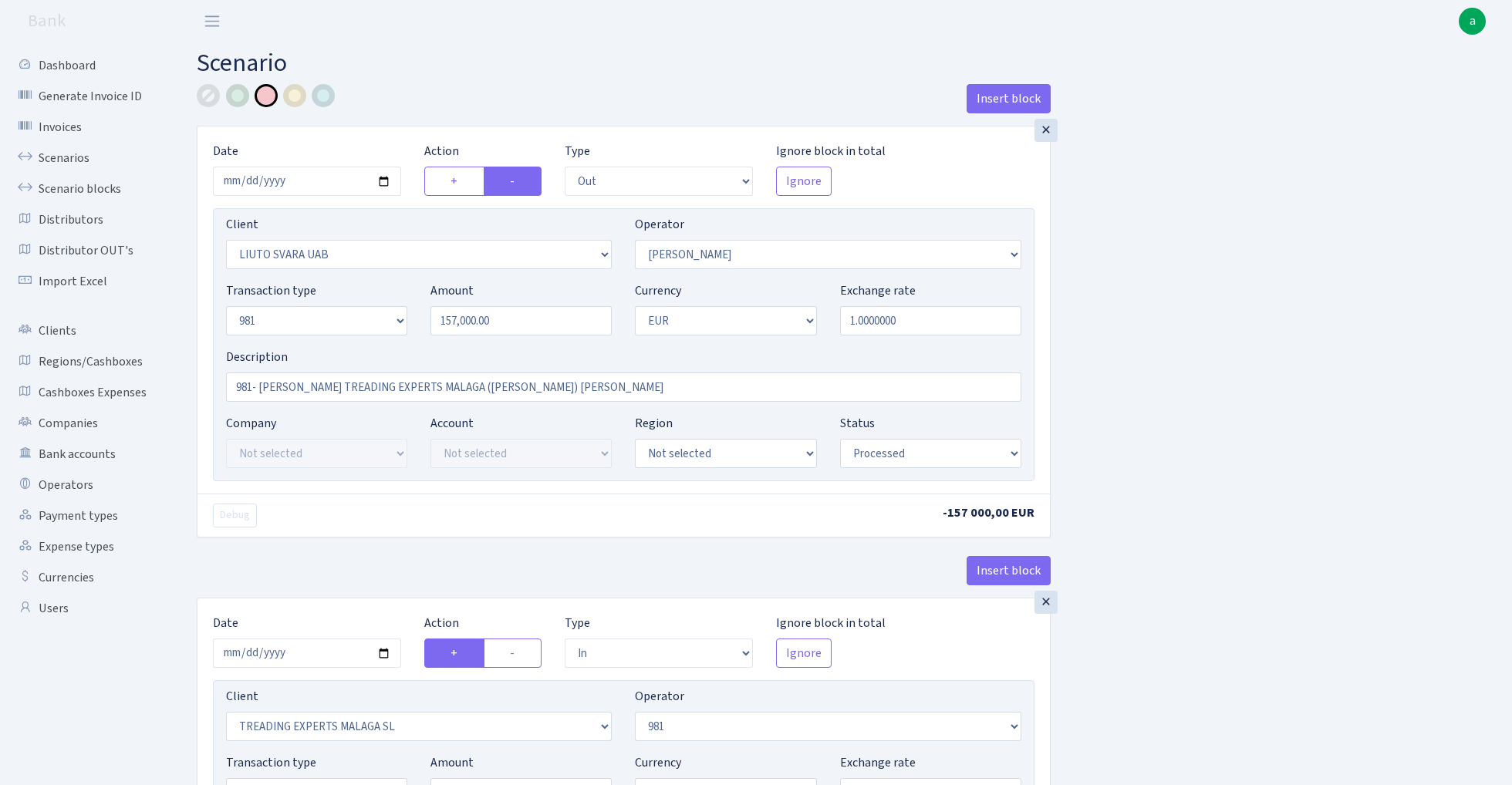
select select "commission"
select select "fixed"
select select "61"
select select "processed"
click at [65, 158] on link "Scenarios" at bounding box center [84, 158] width 154 height 30
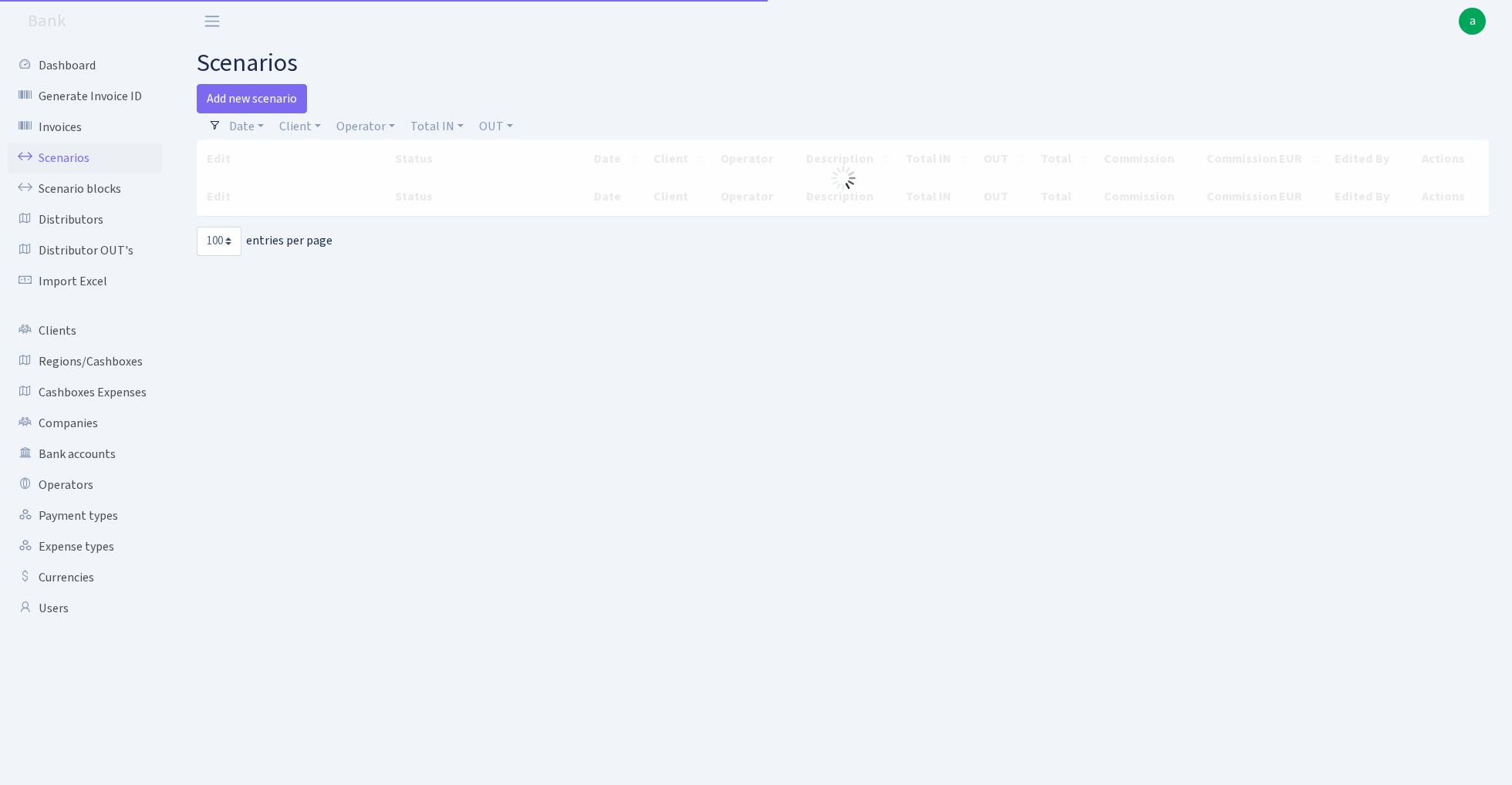
select select "100"
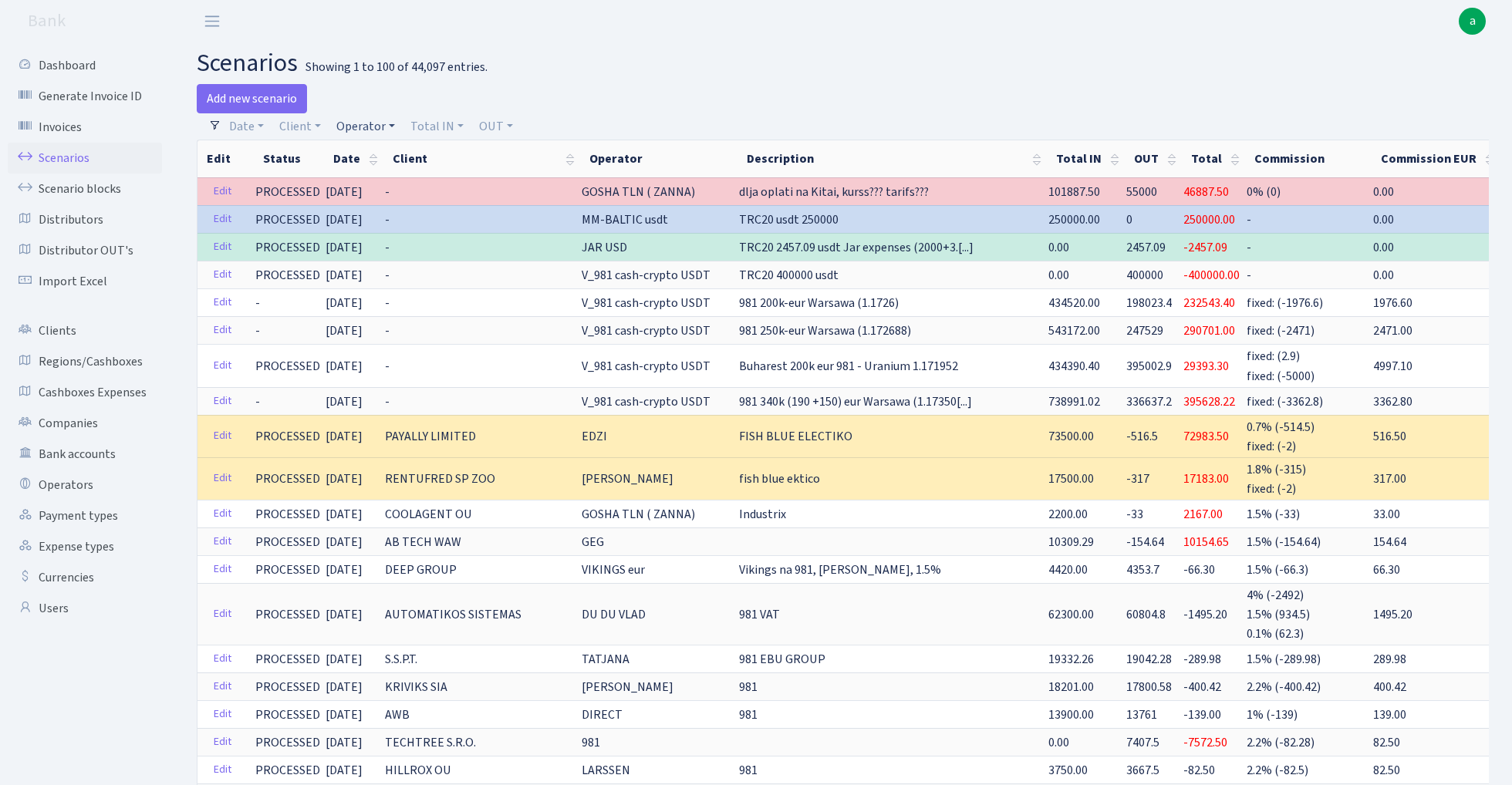
click at [375, 126] on link "Operator" at bounding box center [366, 126] width 71 height 26
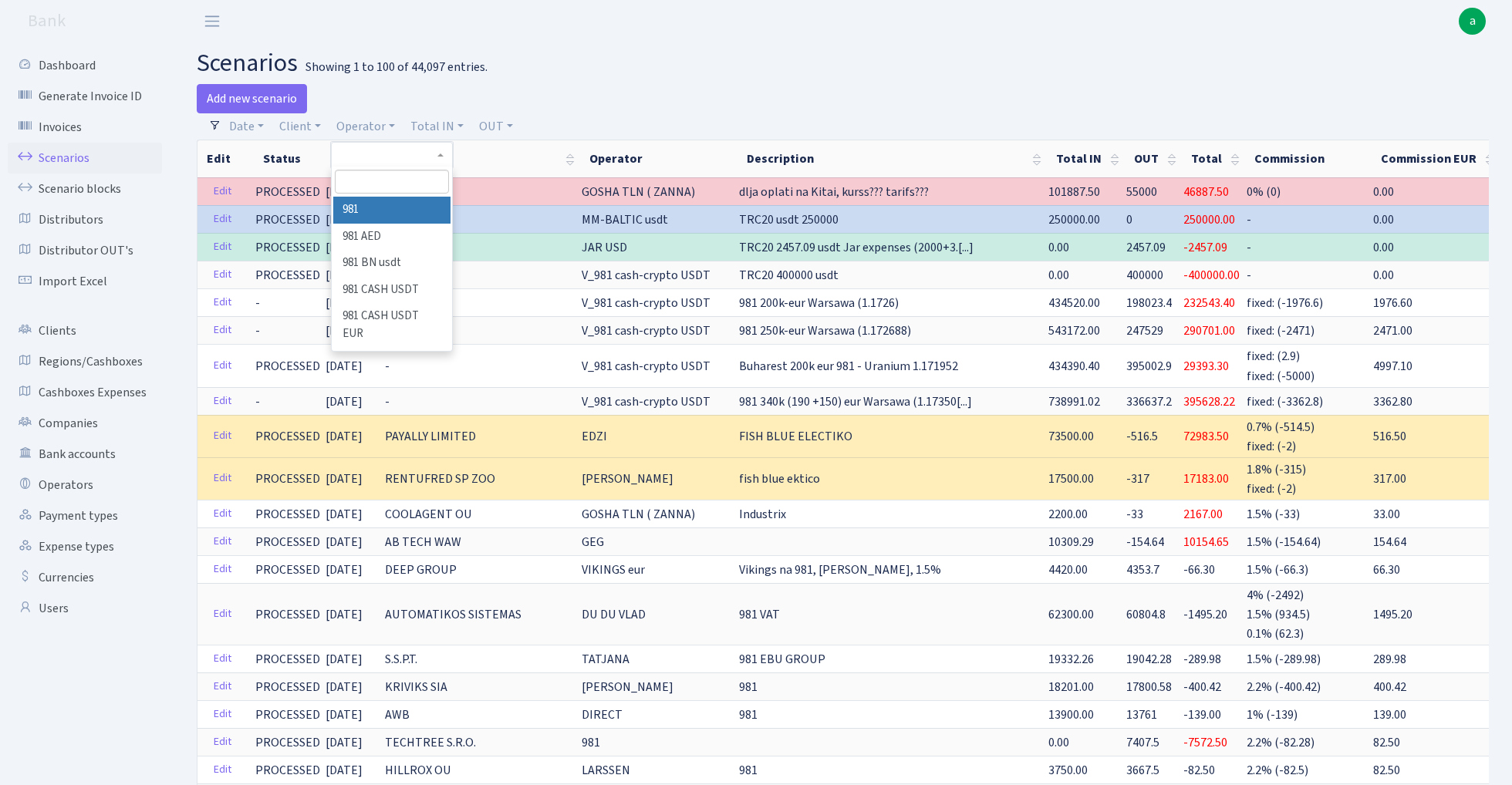
click at [384, 187] on input "search" at bounding box center [392, 181] width 114 height 24
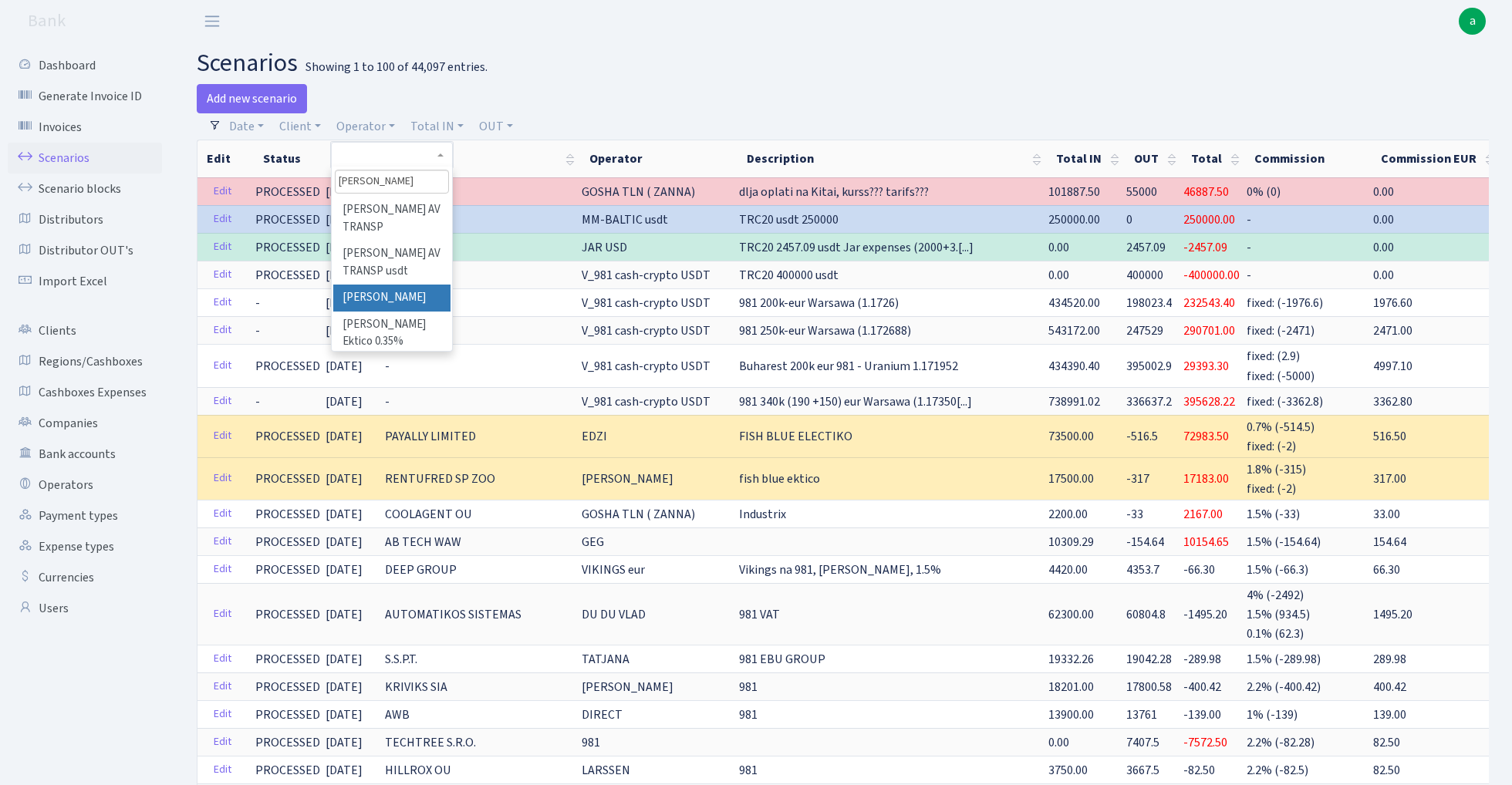
type input "[PERSON_NAME]"
click at [405, 285] on li "[PERSON_NAME]" at bounding box center [391, 299] width 117 height 27
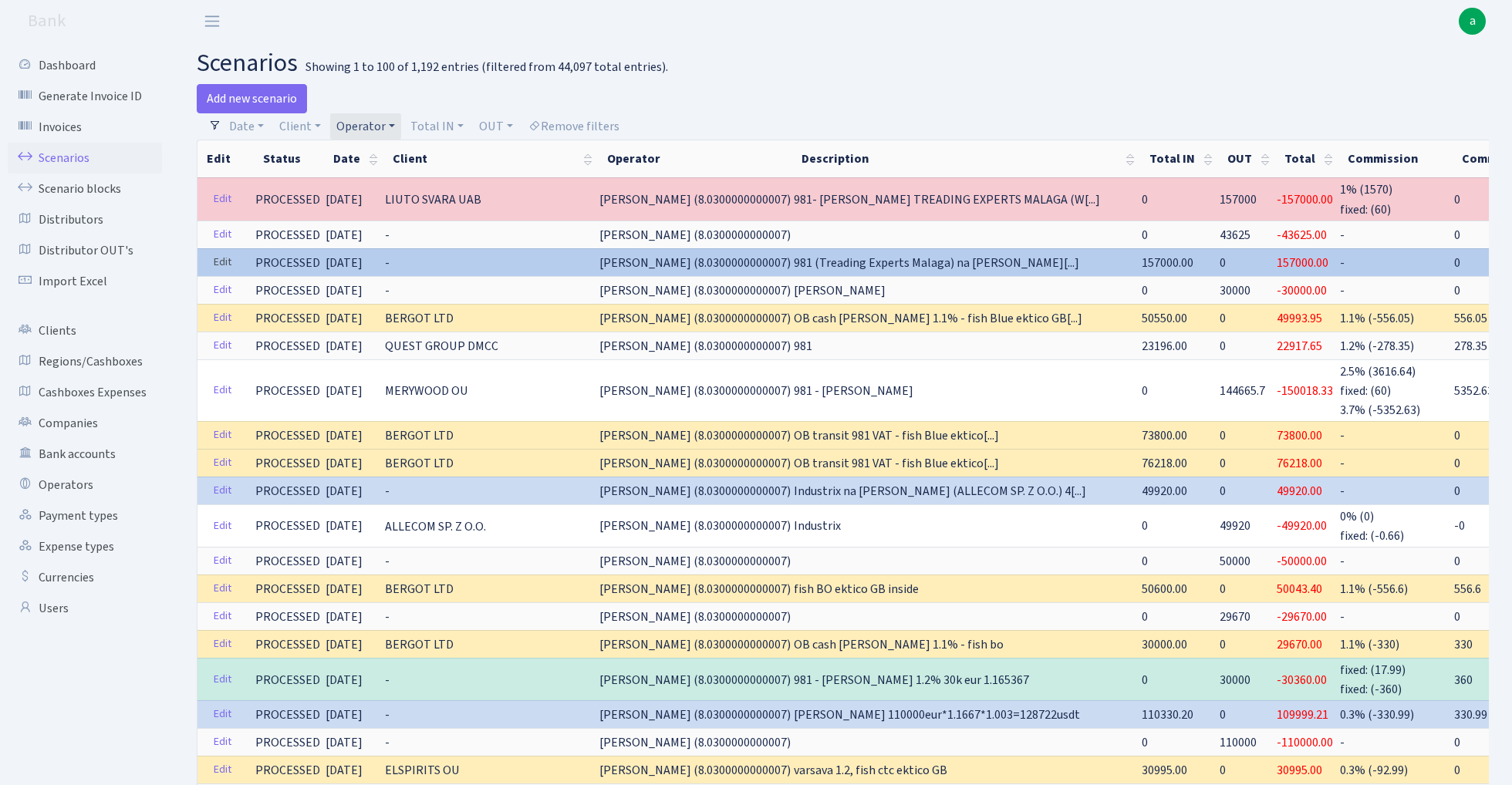
click at [222, 264] on link "Edit" at bounding box center [222, 263] width 31 height 24
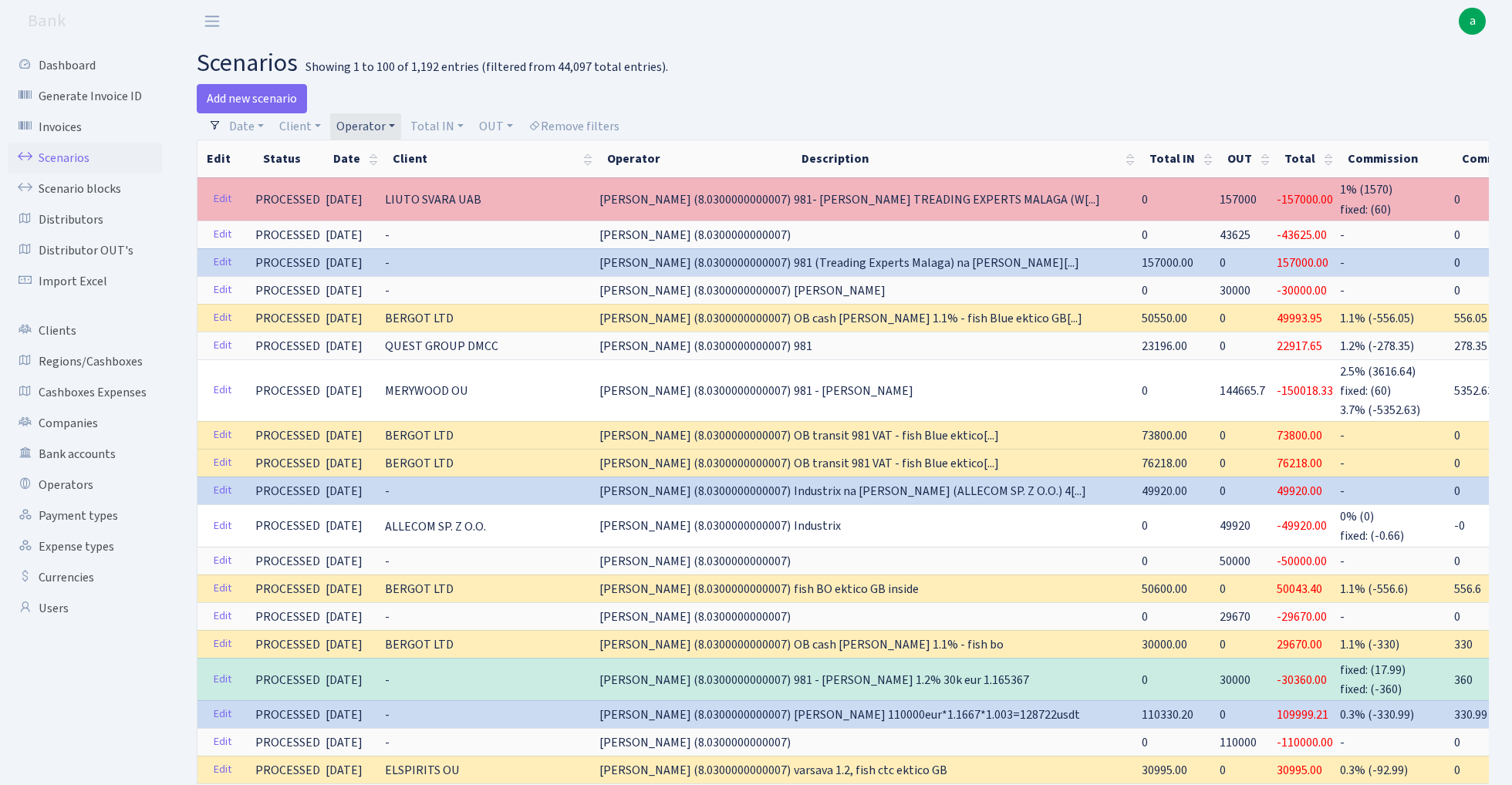
drag, startPoint x: 378, startPoint y: 199, endPoint x: 473, endPoint y: 201, distance: 95.0
click at [473, 201] on td "LIUTO SVARA UAB" at bounding box center [490, 198] width 215 height 42
copy span "LIUTO SVARA UAB"
drag, startPoint x: 810, startPoint y: 198, endPoint x: 951, endPoint y: 201, distance: 141.0
click at [951, 201] on span "981- oleg bab TREADING EXPERTS MALAGA (W[...]" at bounding box center [947, 199] width 307 height 17
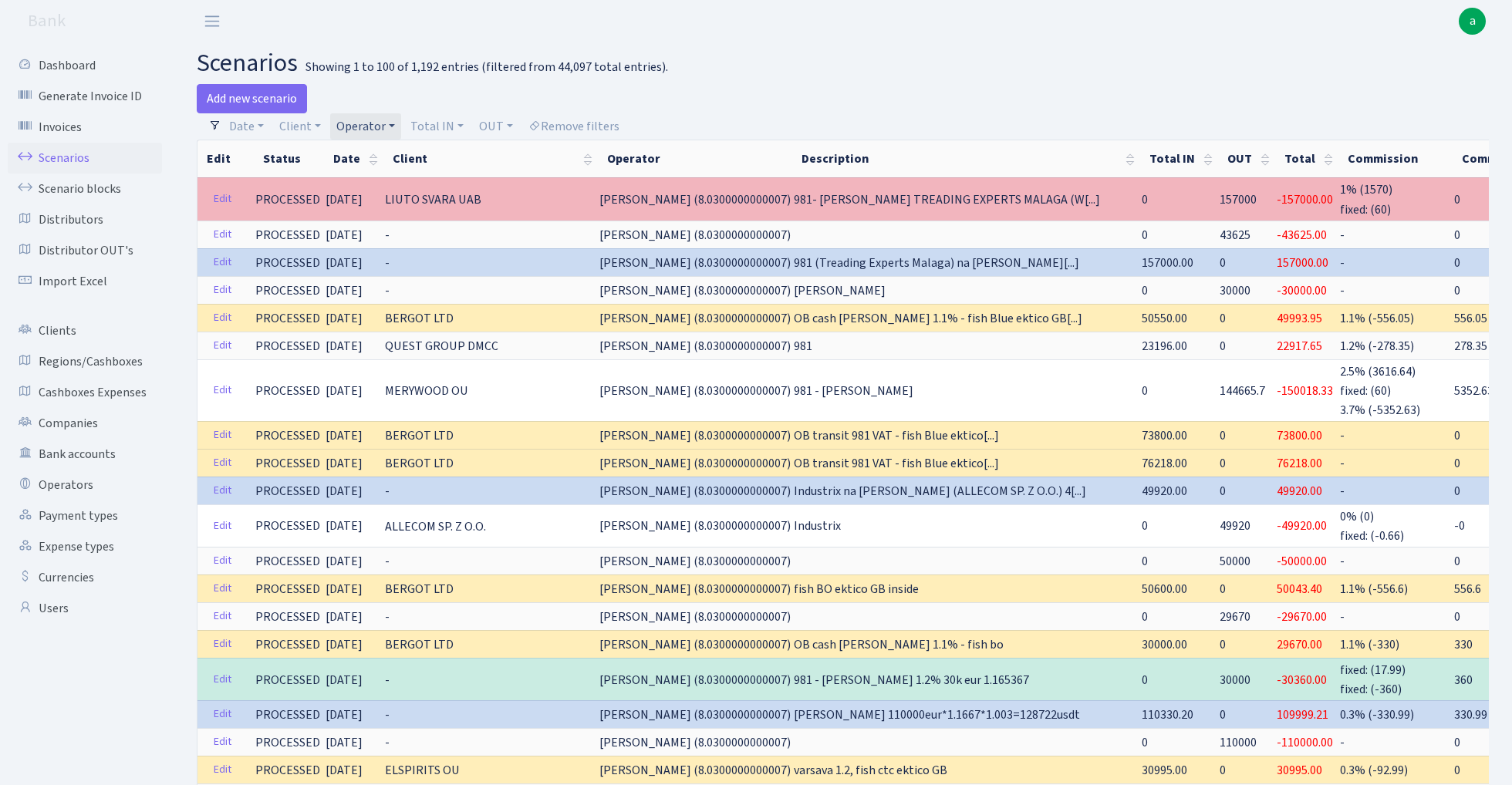
copy span "TREADING EXPERTS MALAGA"
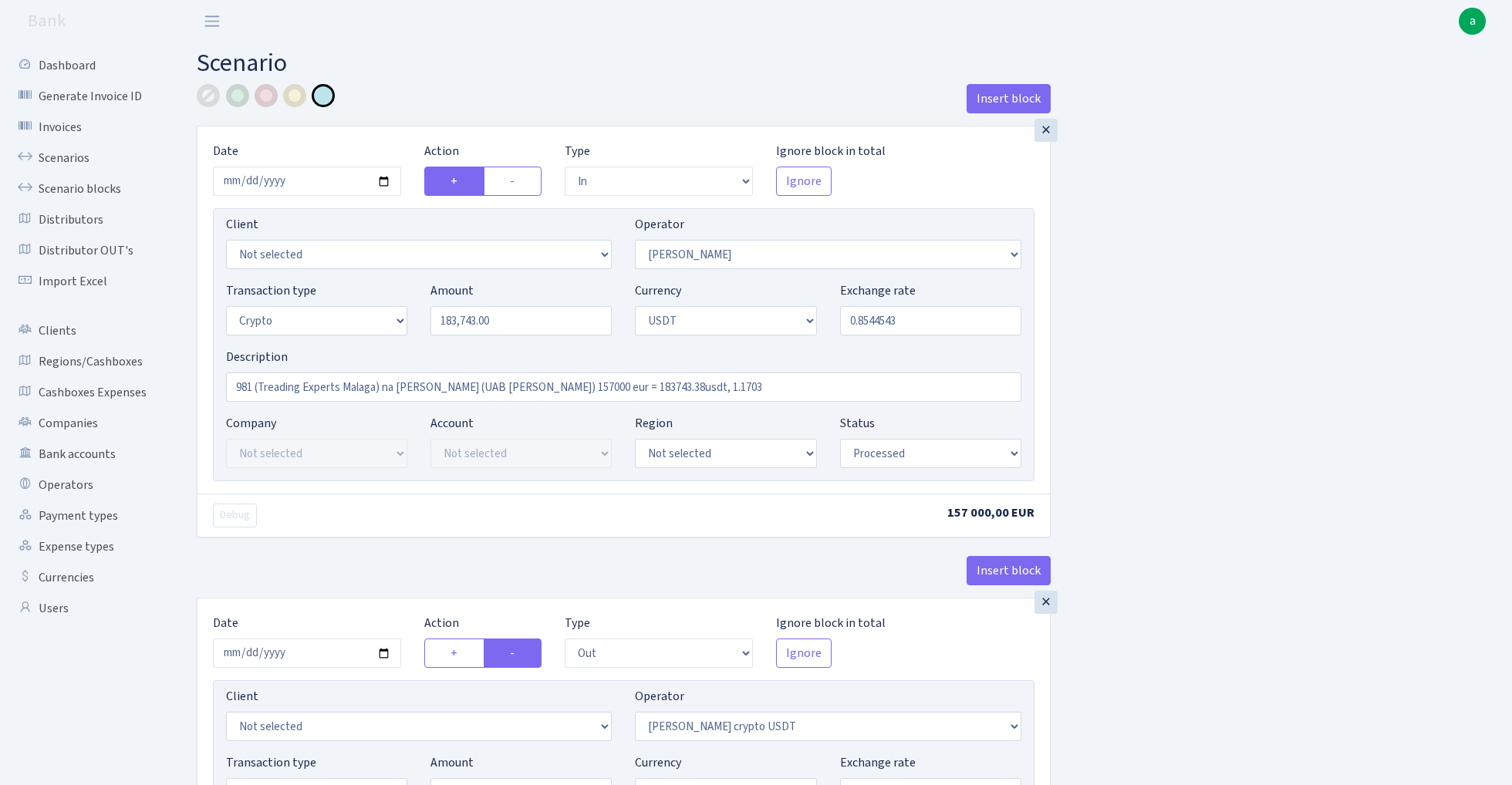
select select "in"
select select "15"
select select "3"
select select "6"
select select "processed"
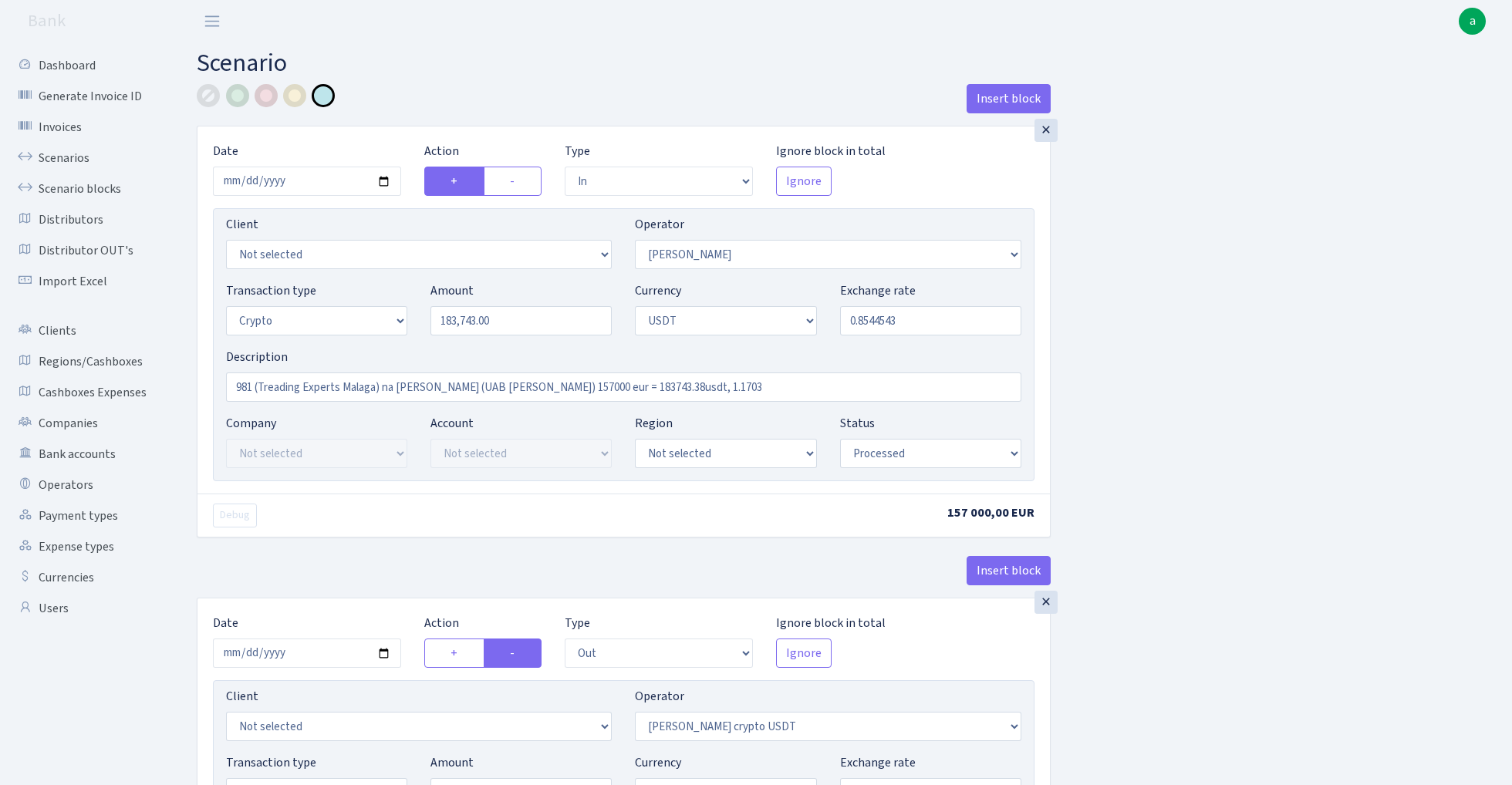
select select "out"
select select "297"
select select "15"
select select "6"
select select "processed"
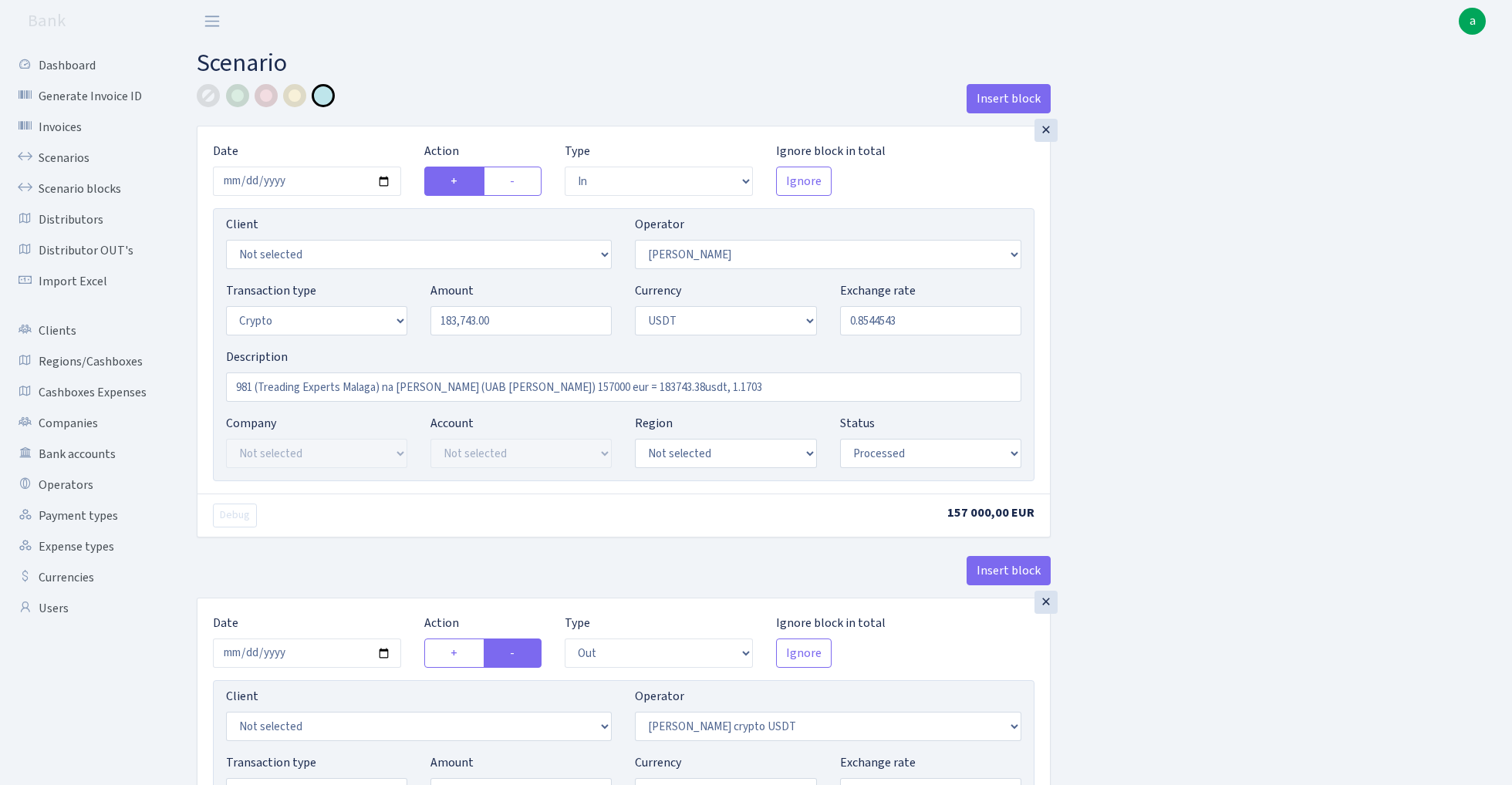
select select "in"
select select "297"
select select "2"
select select "6"
select select "20"
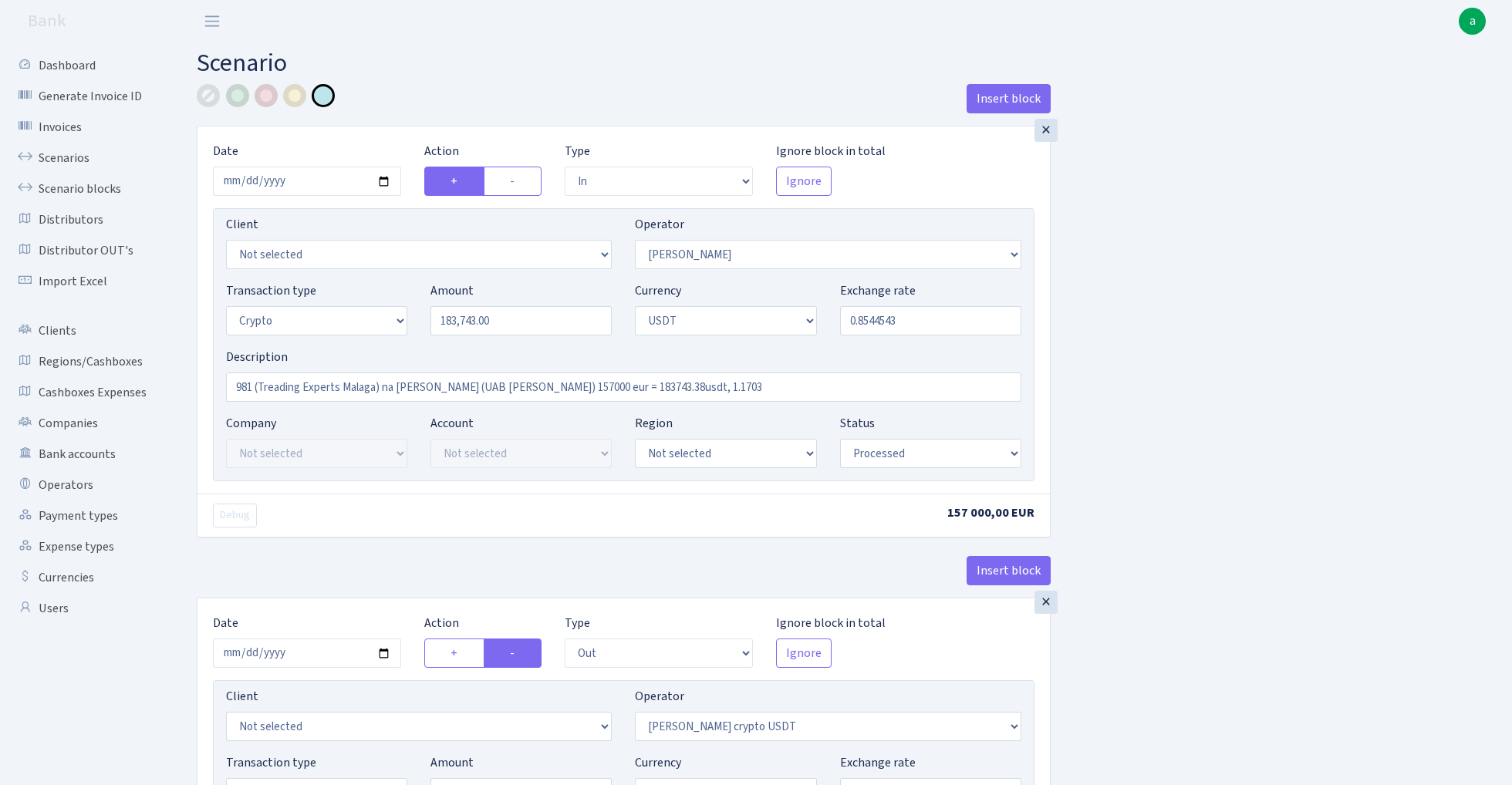
select select "61"
select select "processed"
click at [550, 325] on input "183743.00" at bounding box center [520, 321] width 181 height 29
type input "183,743.00"
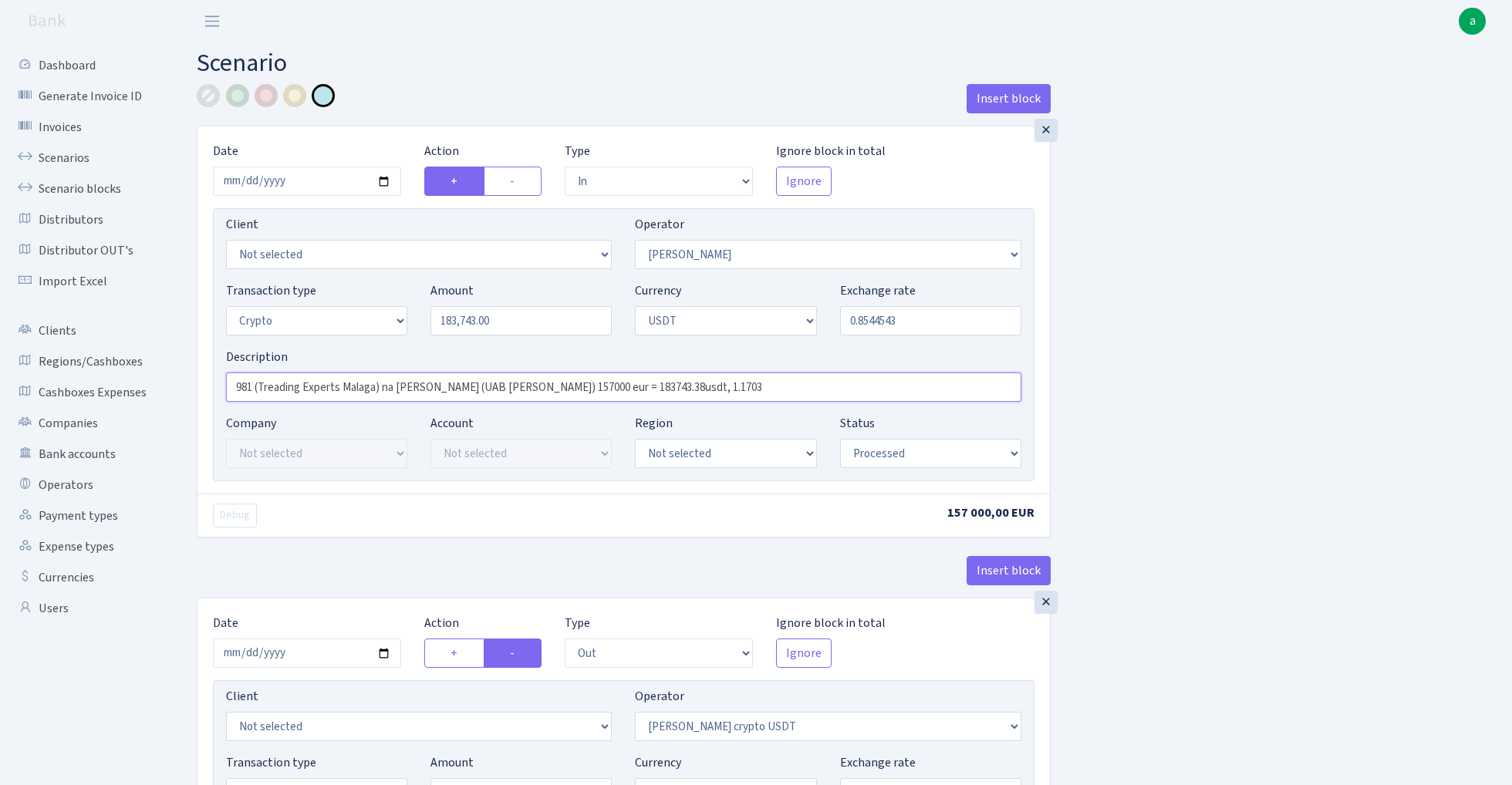
click at [684, 390] on input "981 (Treading Experts Malaga) na [PERSON_NAME] (UAB [PERSON_NAME]) 157000 eur =…" at bounding box center [624, 387] width 796 height 29
